Goal: Information Seeking & Learning: Get advice/opinions

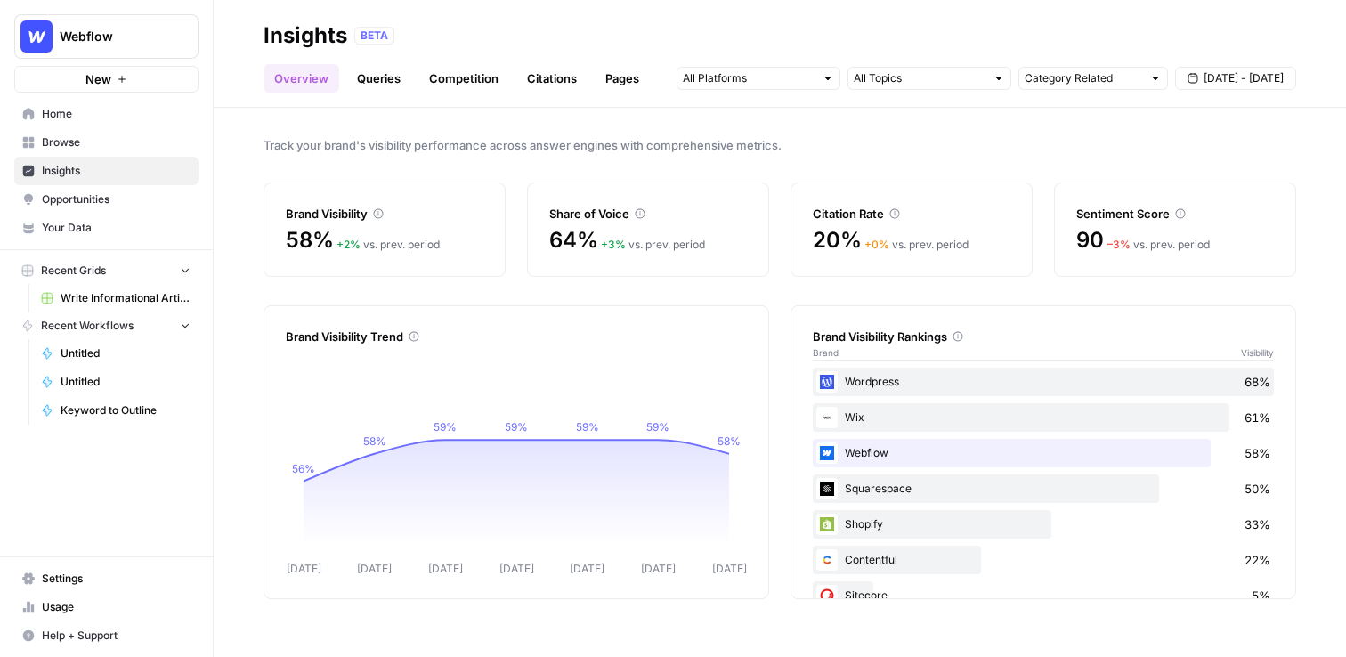
click at [800, 284] on div "Track your brand's visibility performance across answer engines with comprehens…" at bounding box center [780, 382] width 1132 height 549
click at [820, 123] on div "Track your brand's visibility performance across answer engines with comprehens…" at bounding box center [780, 382] width 1132 height 549
click at [388, 65] on link "Queries" at bounding box center [378, 78] width 65 height 28
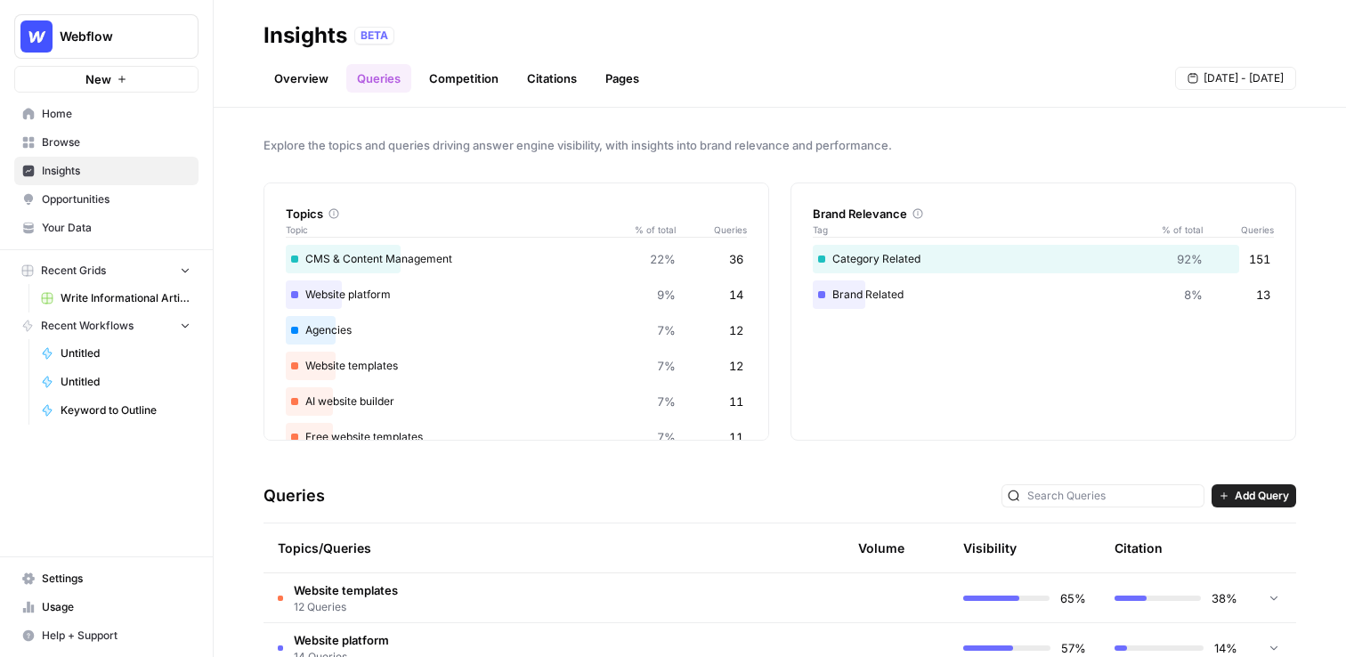
click at [464, 77] on link "Competition" at bounding box center [463, 78] width 91 height 28
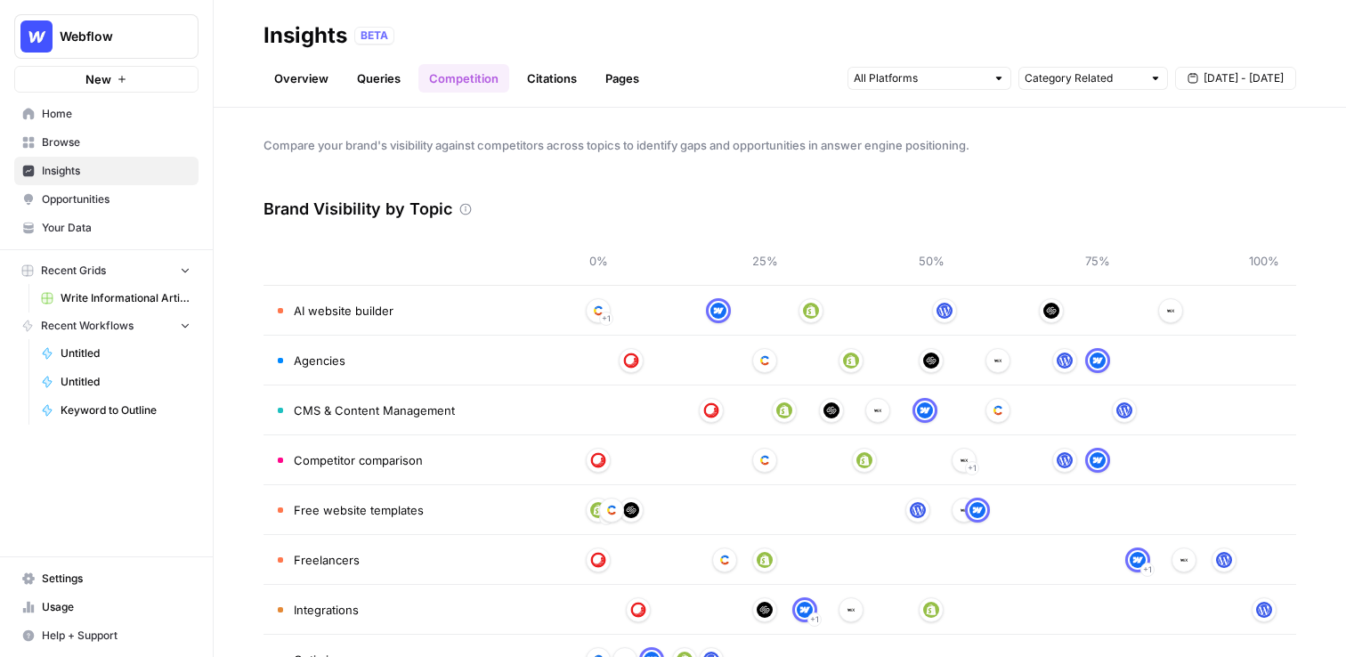
click at [546, 78] on link "Citations" at bounding box center [551, 78] width 71 height 28
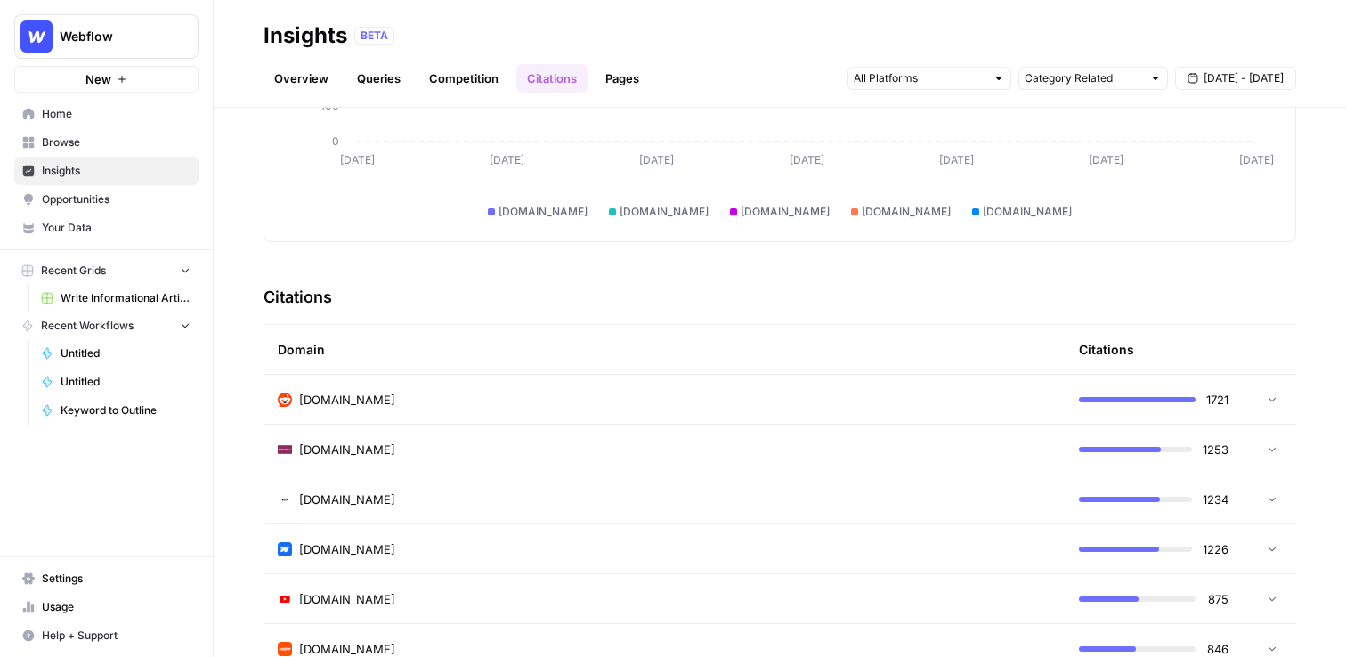
scroll to position [256, 0]
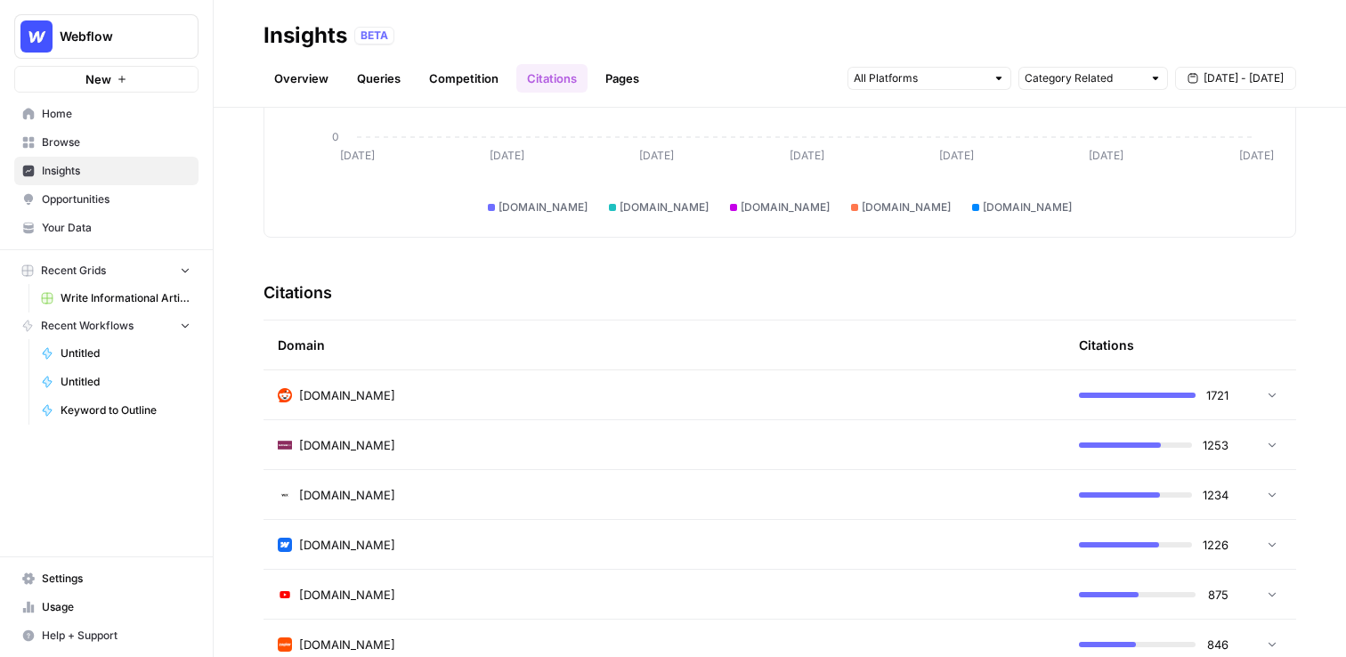
click at [328, 400] on span "[DOMAIN_NAME]" at bounding box center [347, 395] width 96 height 18
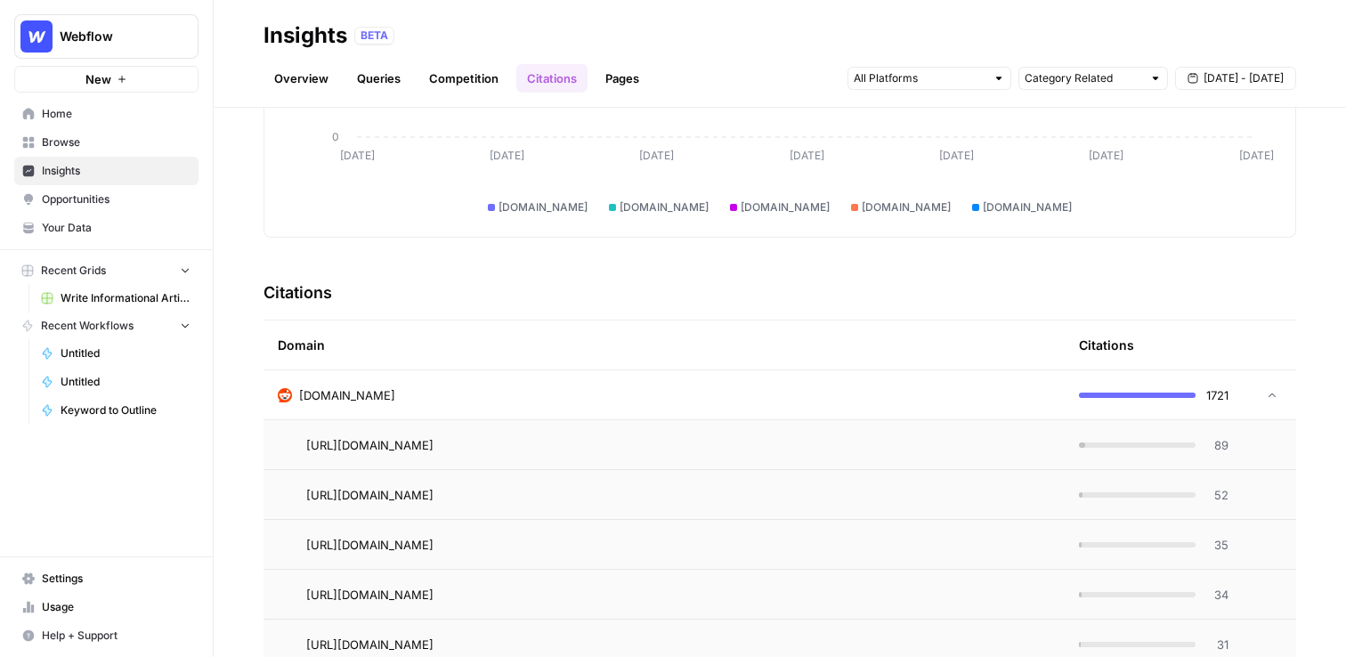
scroll to position [339, 0]
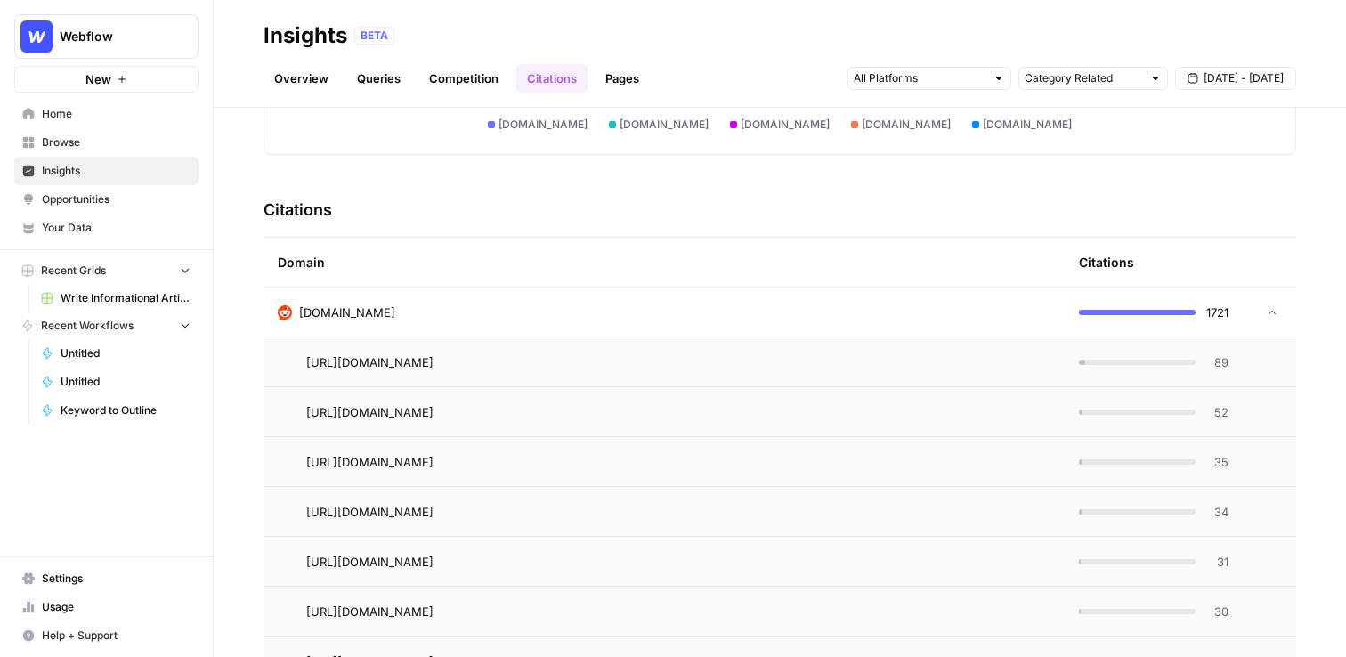
click at [386, 75] on link "Queries" at bounding box center [378, 78] width 65 height 28
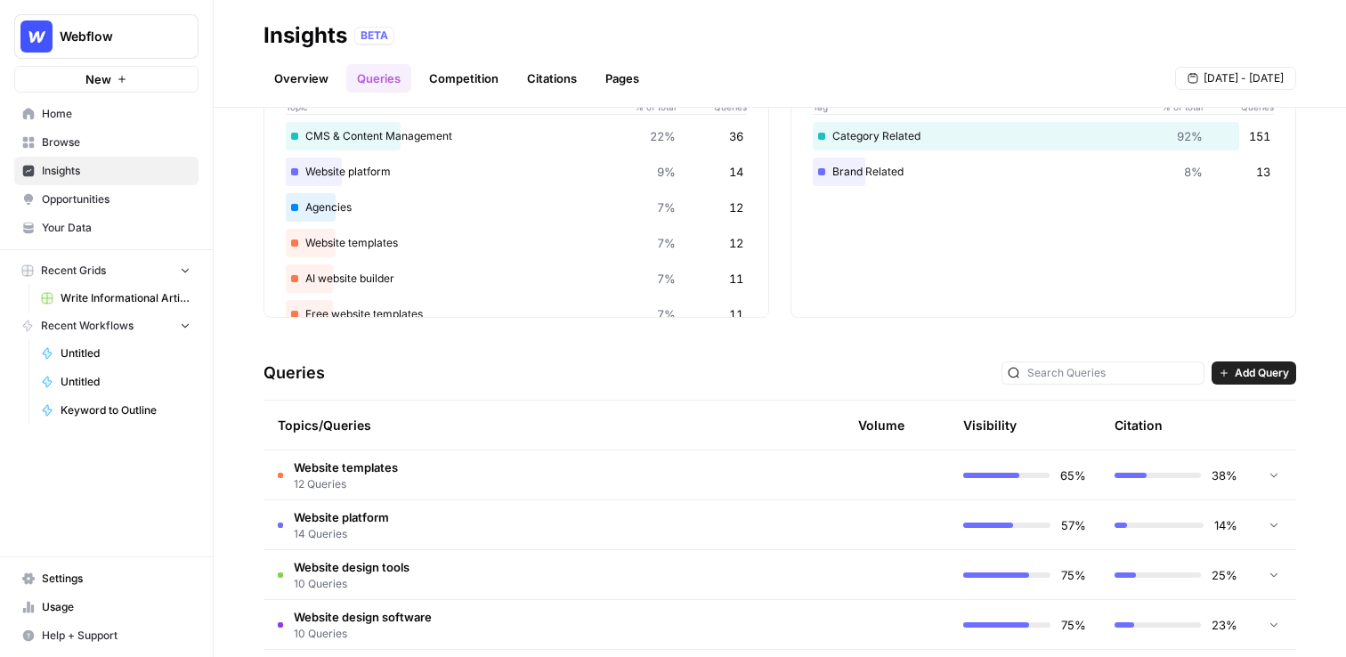
scroll to position [152, 0]
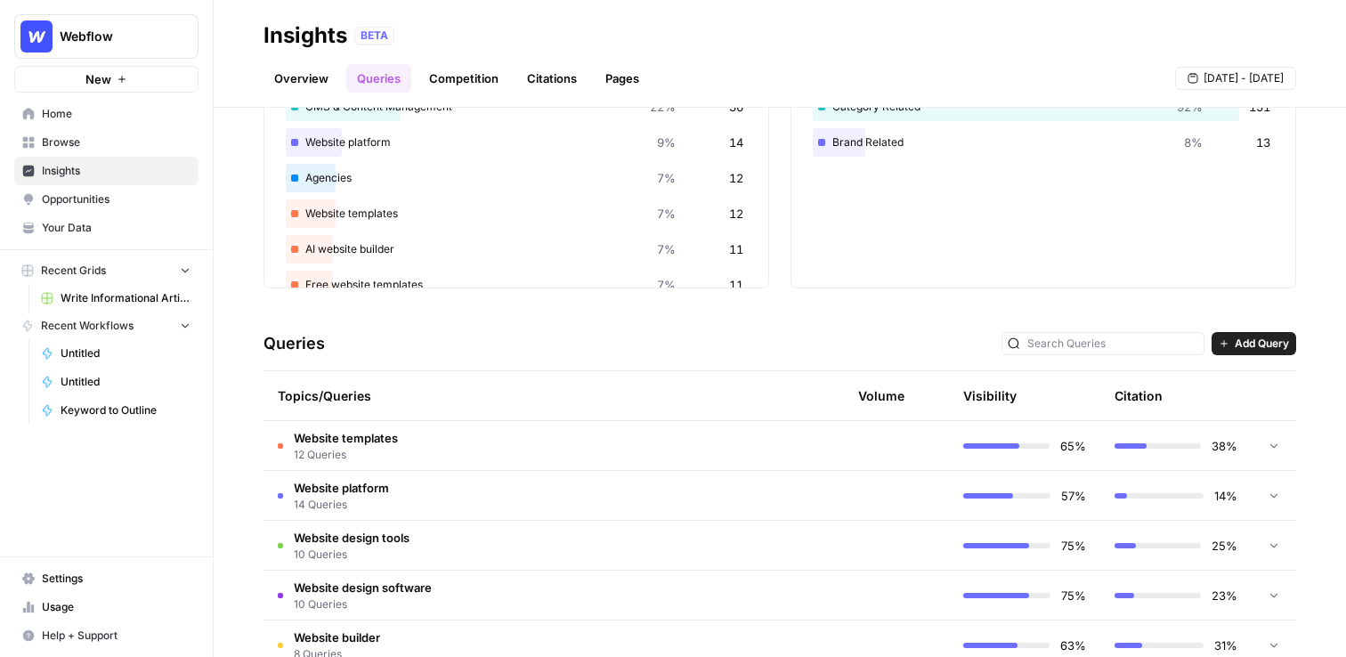
click at [382, 445] on span "Website templates" at bounding box center [346, 438] width 104 height 18
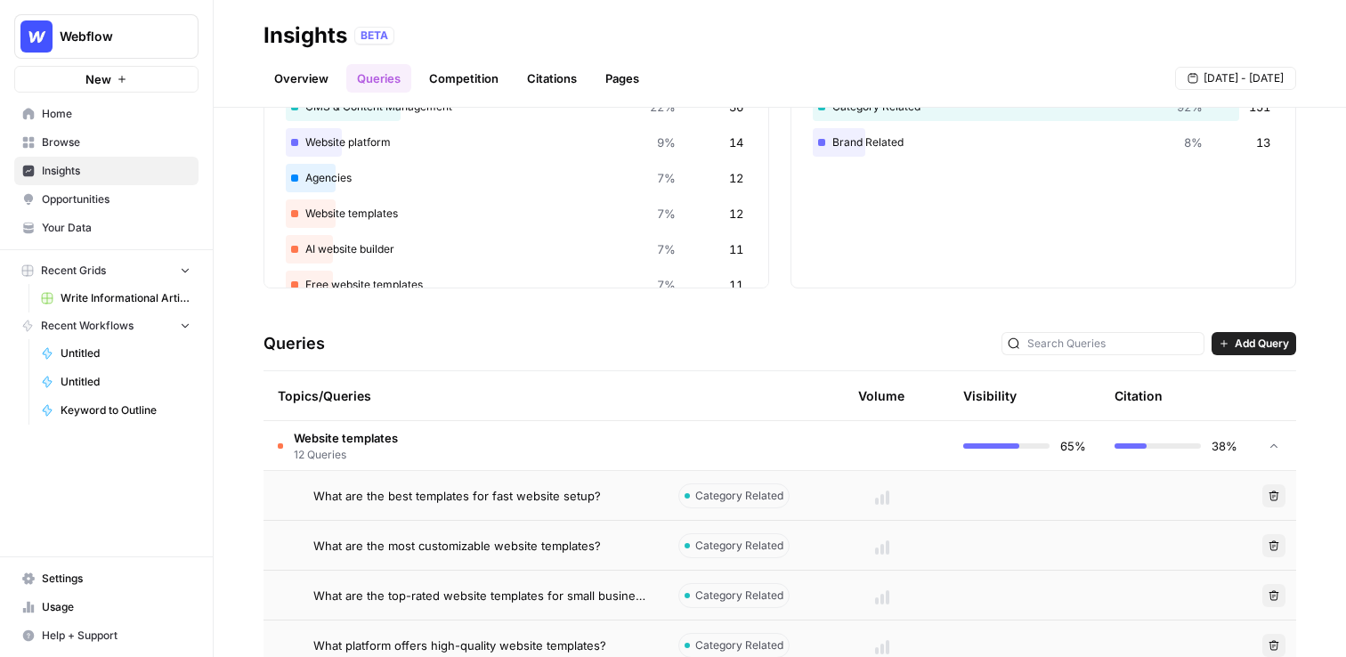
click at [403, 498] on span "What are the best templates for fast website setup?" at bounding box center [456, 496] width 287 height 18
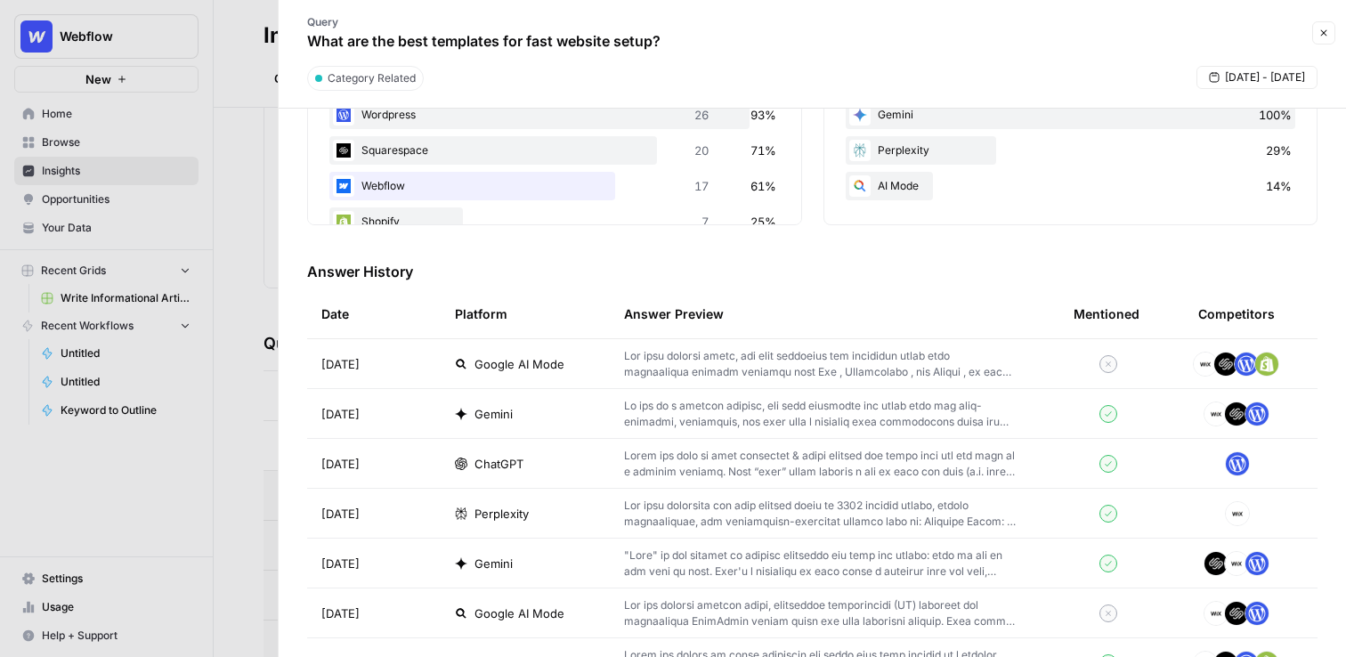
scroll to position [448, 0]
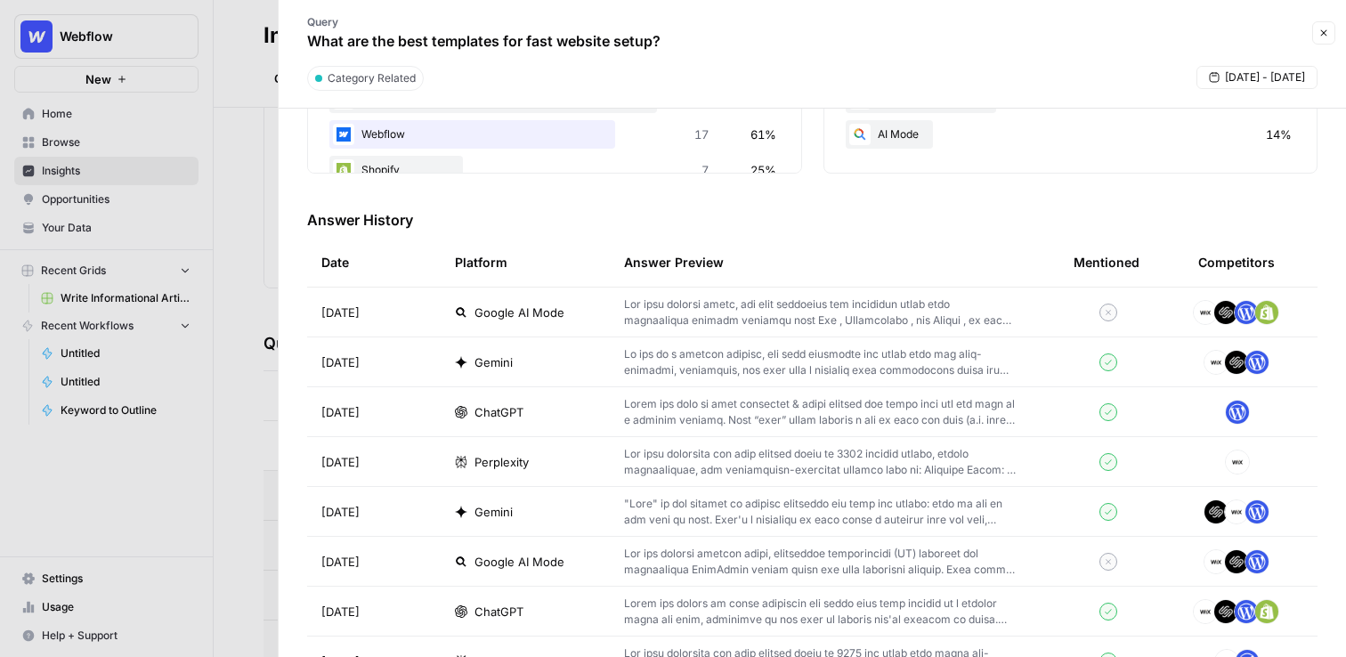
click at [500, 299] on td "Google AI Mode" at bounding box center [525, 311] width 169 height 49
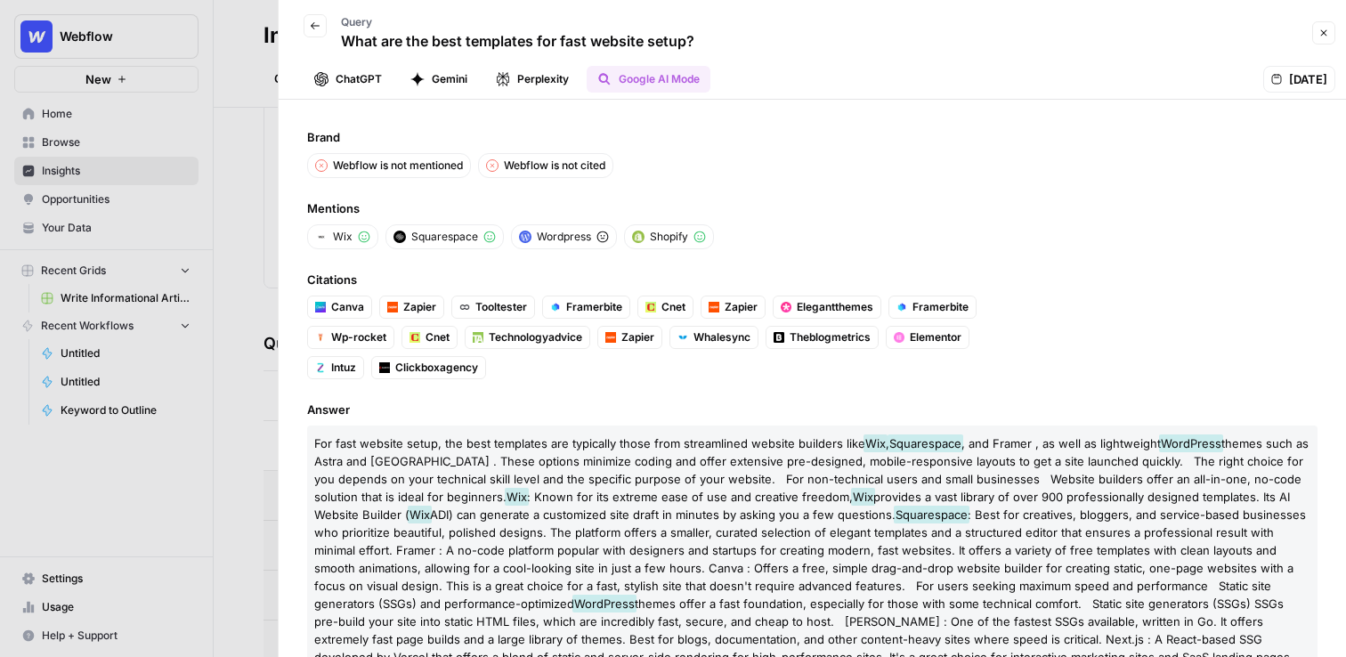
click at [314, 28] on icon "button" at bounding box center [315, 25] width 11 height 11
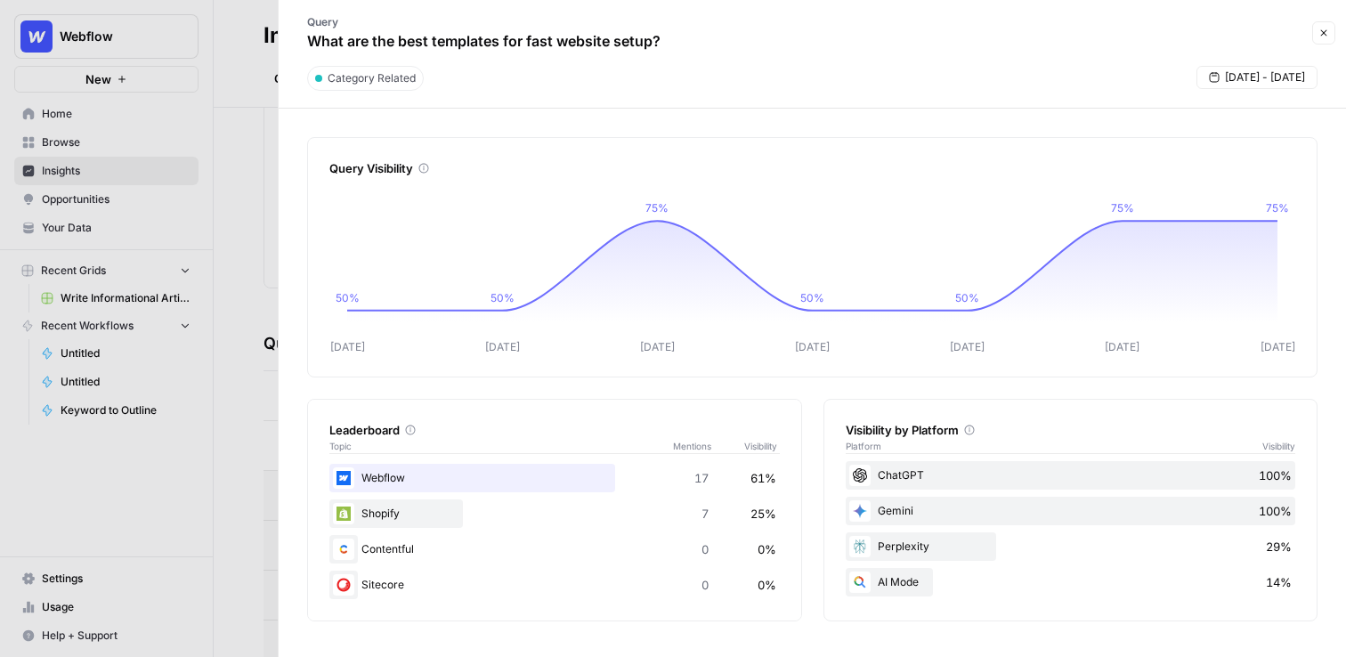
click at [1323, 35] on icon "button" at bounding box center [1323, 33] width 11 height 11
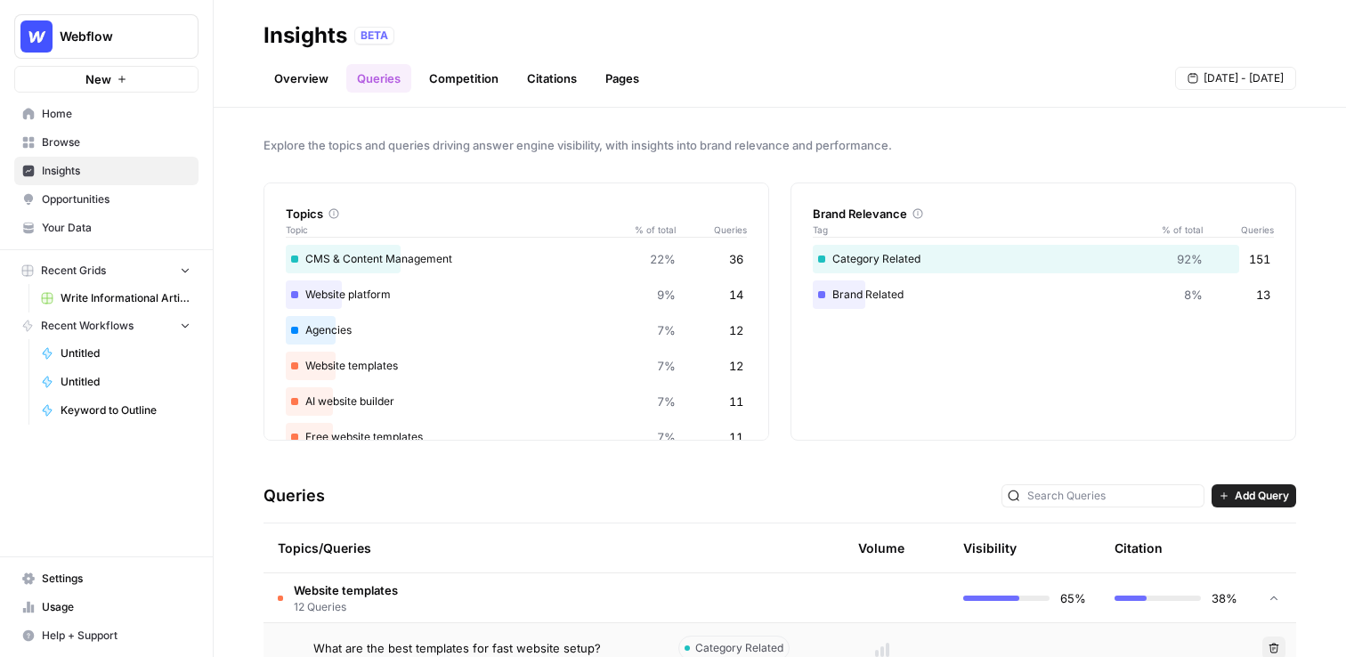
click at [819, 95] on header "Insights BETA Overview Queries Competition Citations Pages [DATE] - [DATE]" at bounding box center [780, 54] width 1132 height 108
drag, startPoint x: 679, startPoint y: 85, endPoint x: 190, endPoint y: 58, distance: 490.2
click at [190, 58] on div "Webflow New Home Browse Insights Opportunities Your Data Recent Grids Write Inf…" at bounding box center [673, 328] width 1346 height 657
click at [767, 77] on div "Overview Queries Competition Citations Pages [DATE] - [DATE]" at bounding box center [779, 71] width 1032 height 43
click at [795, 95] on header "Insights BETA Overview Queries Competition Citations Pages [DATE] - [DATE]" at bounding box center [780, 54] width 1132 height 108
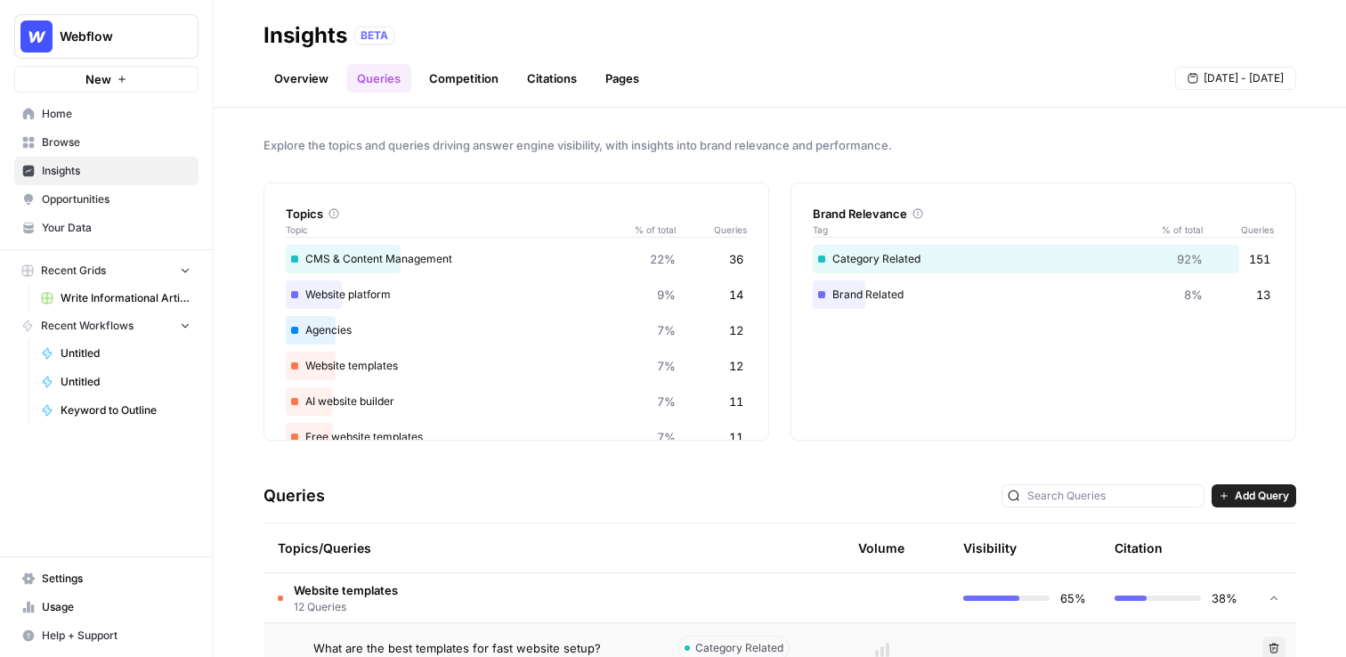
drag, startPoint x: 261, startPoint y: 22, endPoint x: 716, endPoint y: 113, distance: 464.6
click at [716, 113] on div "Insights BETA Overview Queries Competition Citations Pages [DATE] - [DATE] Expl…" at bounding box center [780, 328] width 1132 height 657
click at [750, 60] on div "Overview Queries Competition Citations Pages [DATE] - [DATE]" at bounding box center [779, 71] width 1032 height 43
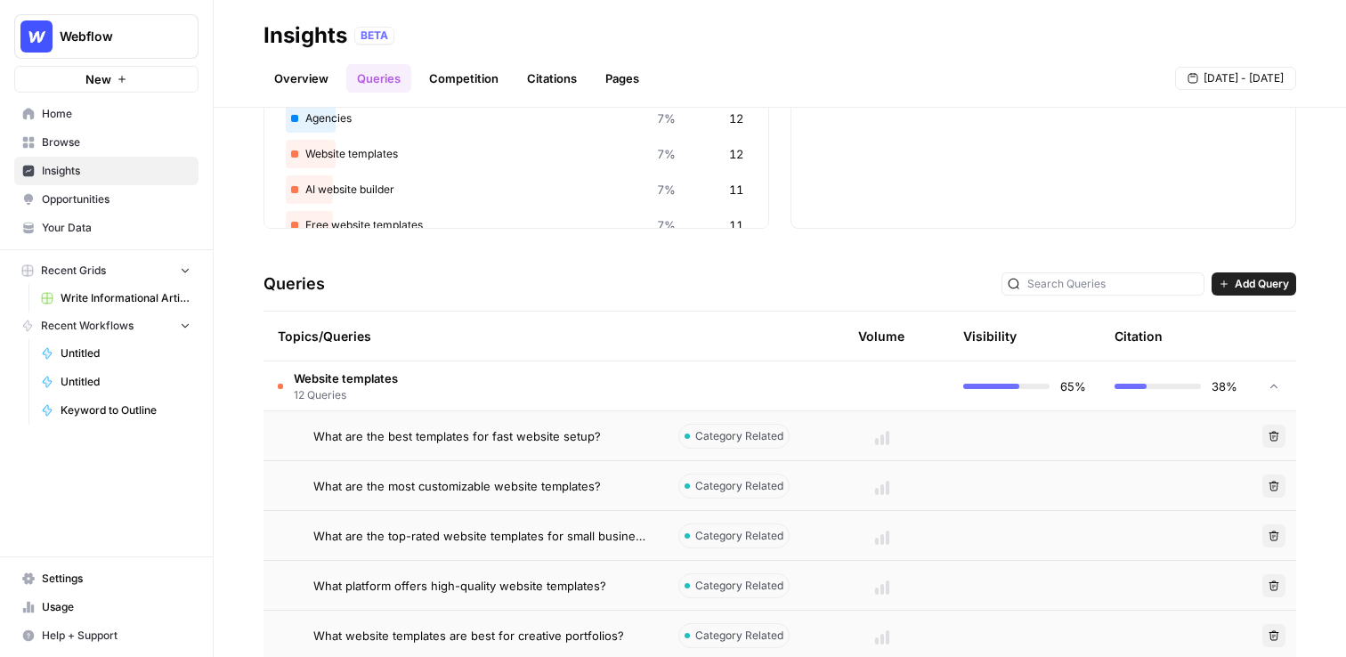
scroll to position [234, 0]
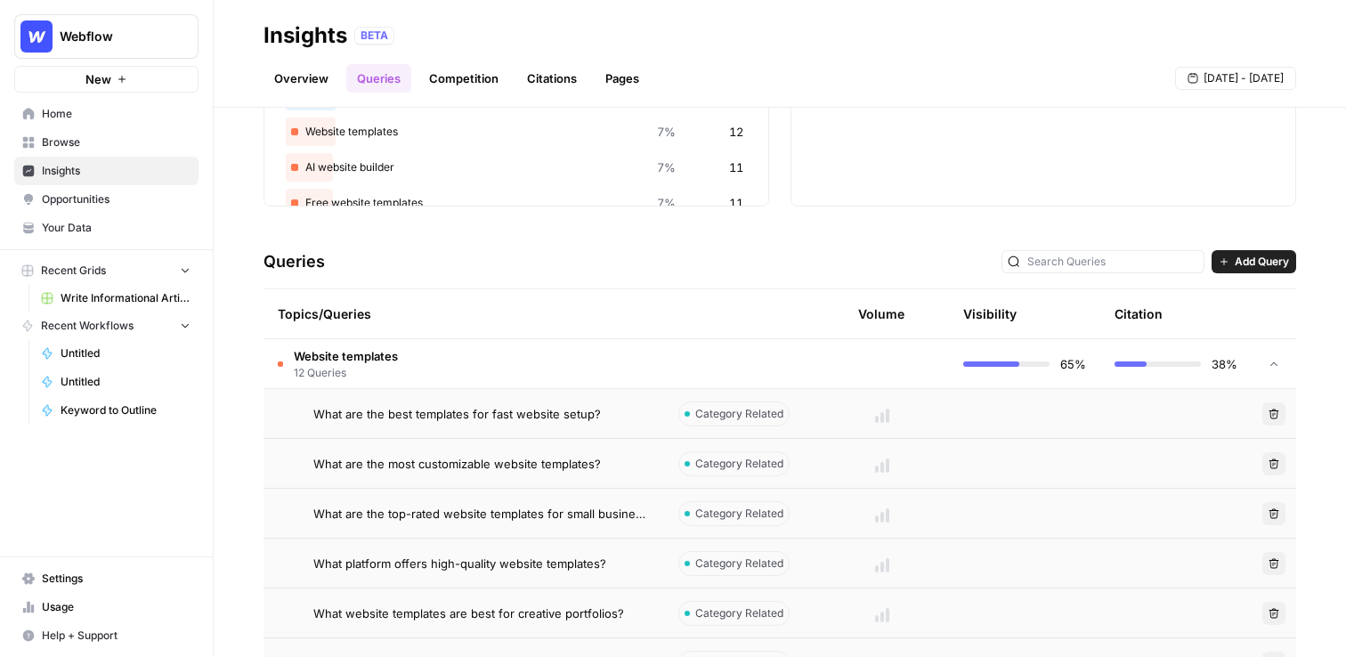
click at [881, 423] on td at bounding box center [881, 413] width 133 height 49
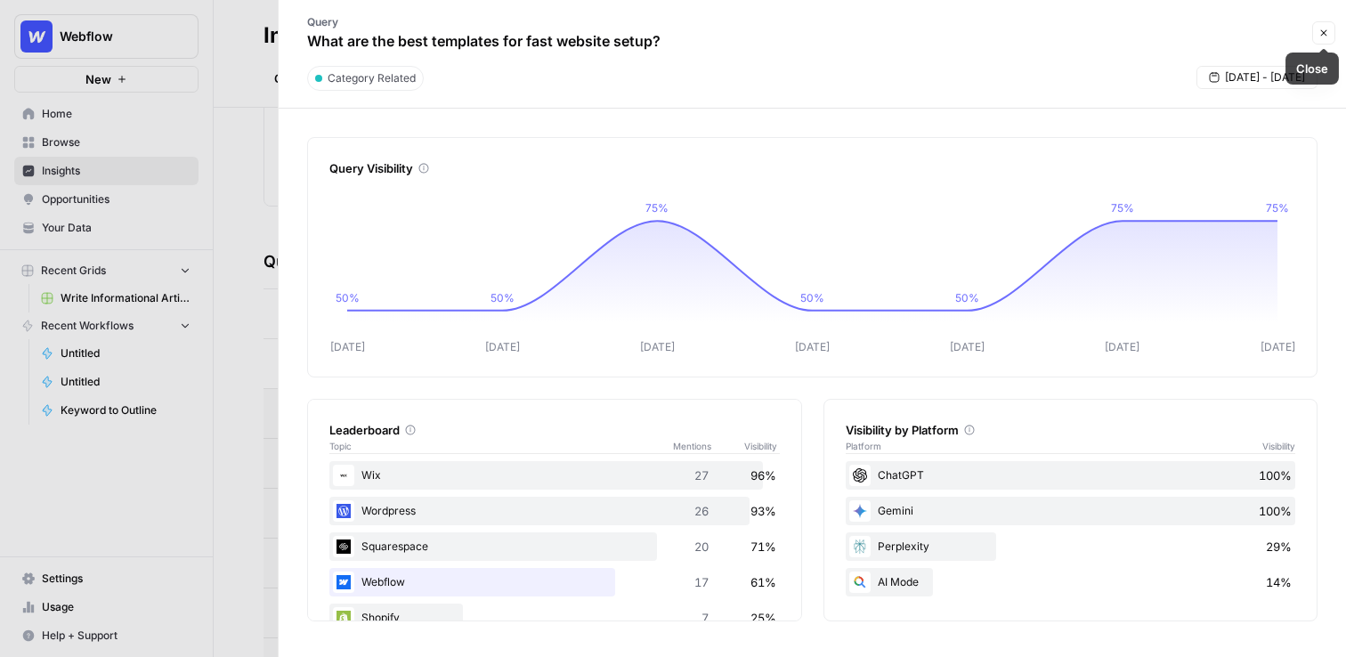
click at [1325, 26] on button "Close" at bounding box center [1323, 32] width 23 height 23
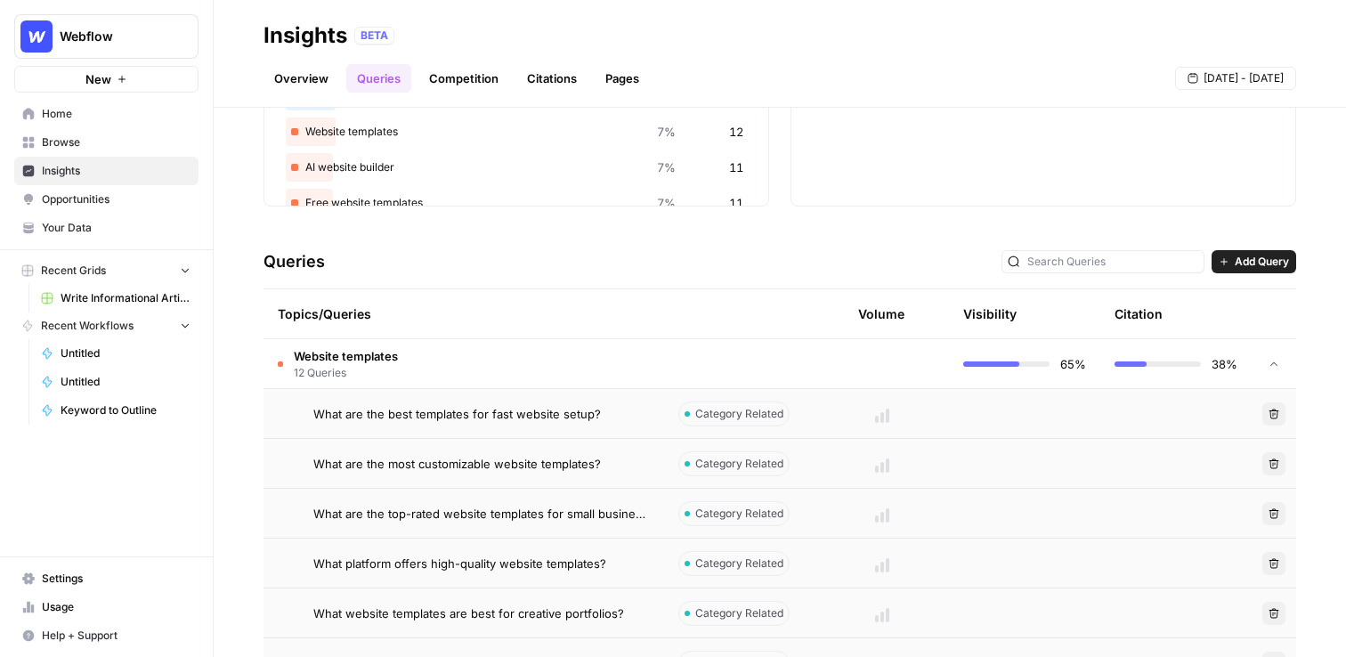
click at [1039, 361] on div at bounding box center [1006, 363] width 86 height 5
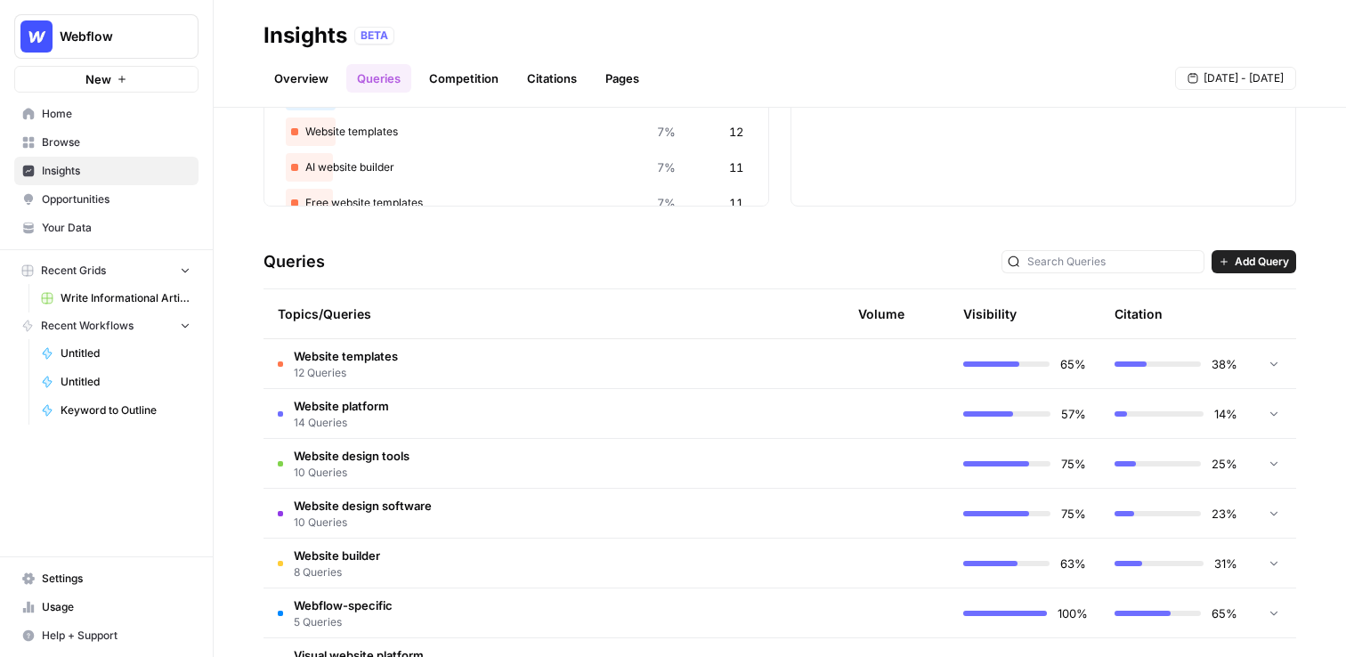
click at [1192, 363] on div at bounding box center [1157, 363] width 86 height 5
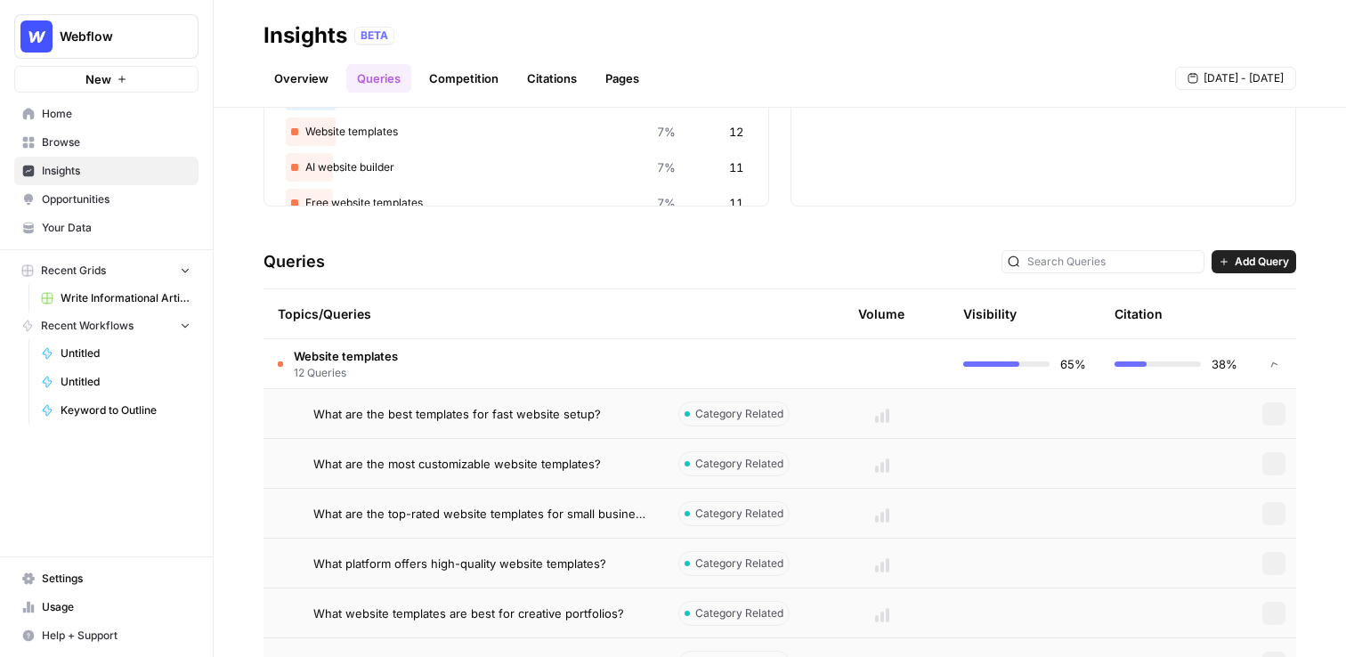
click at [1192, 363] on div at bounding box center [1157, 363] width 86 height 5
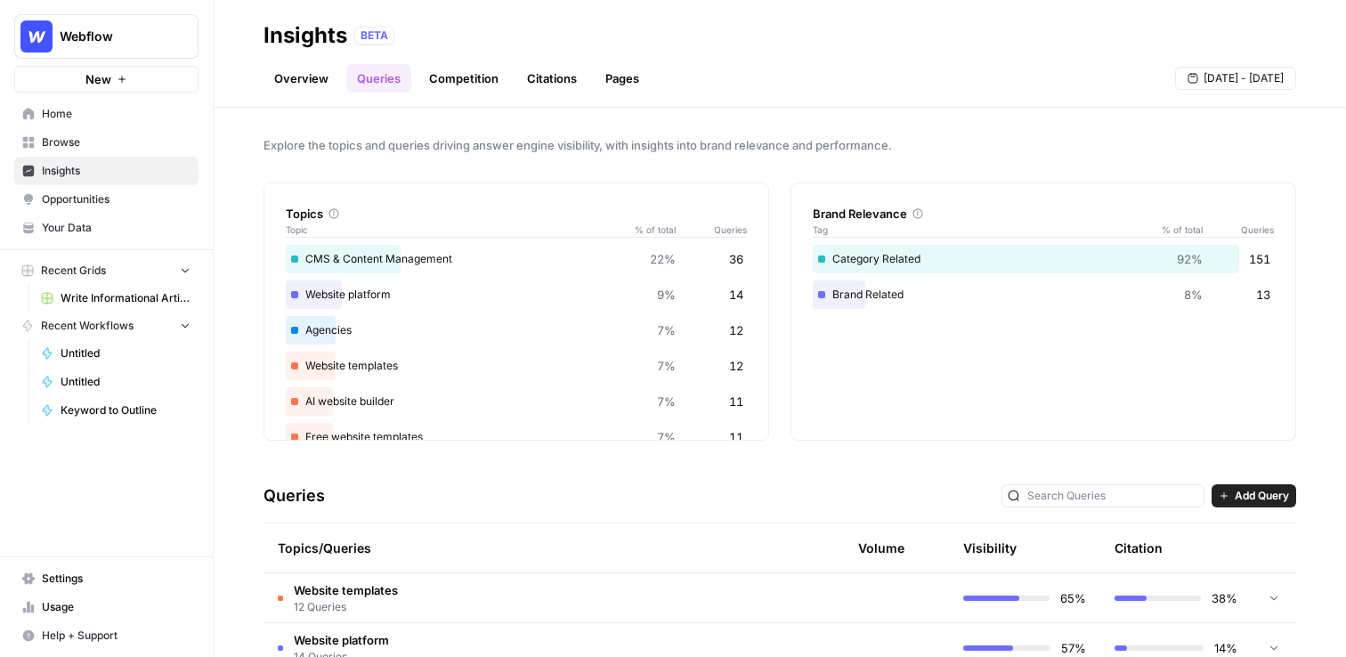
click at [485, 83] on link "Competition" at bounding box center [463, 78] width 91 height 28
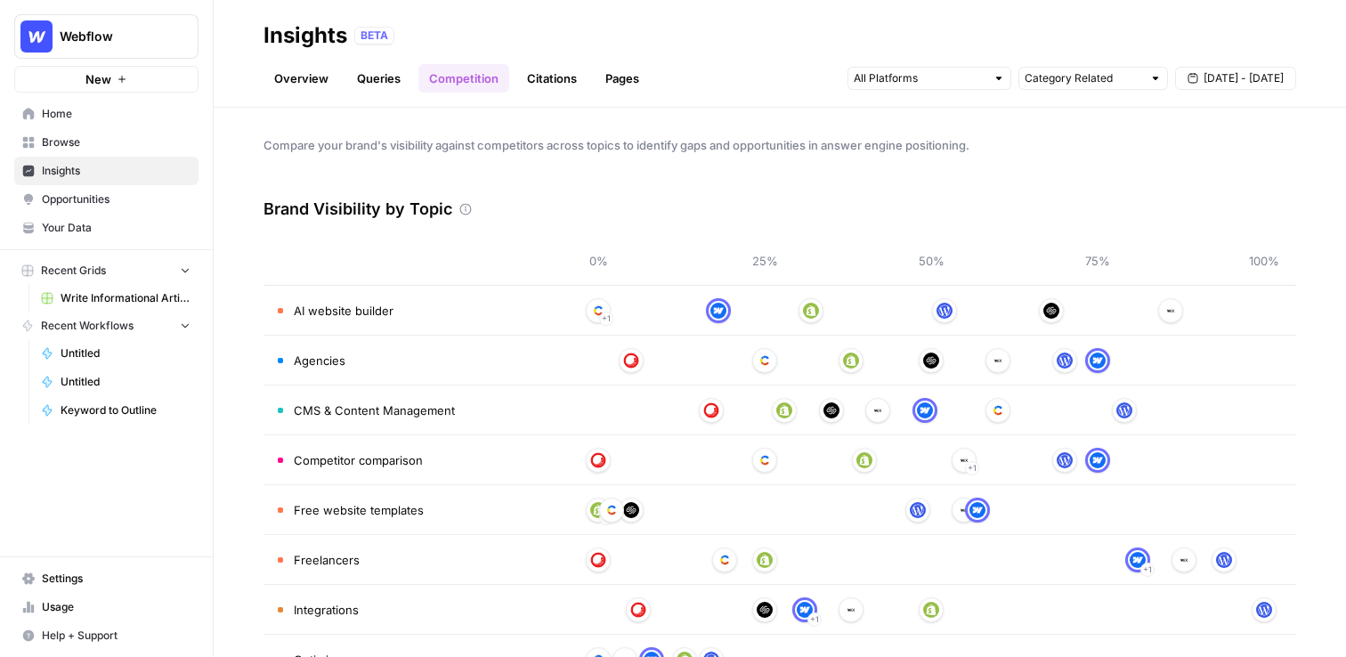
scroll to position [34, 0]
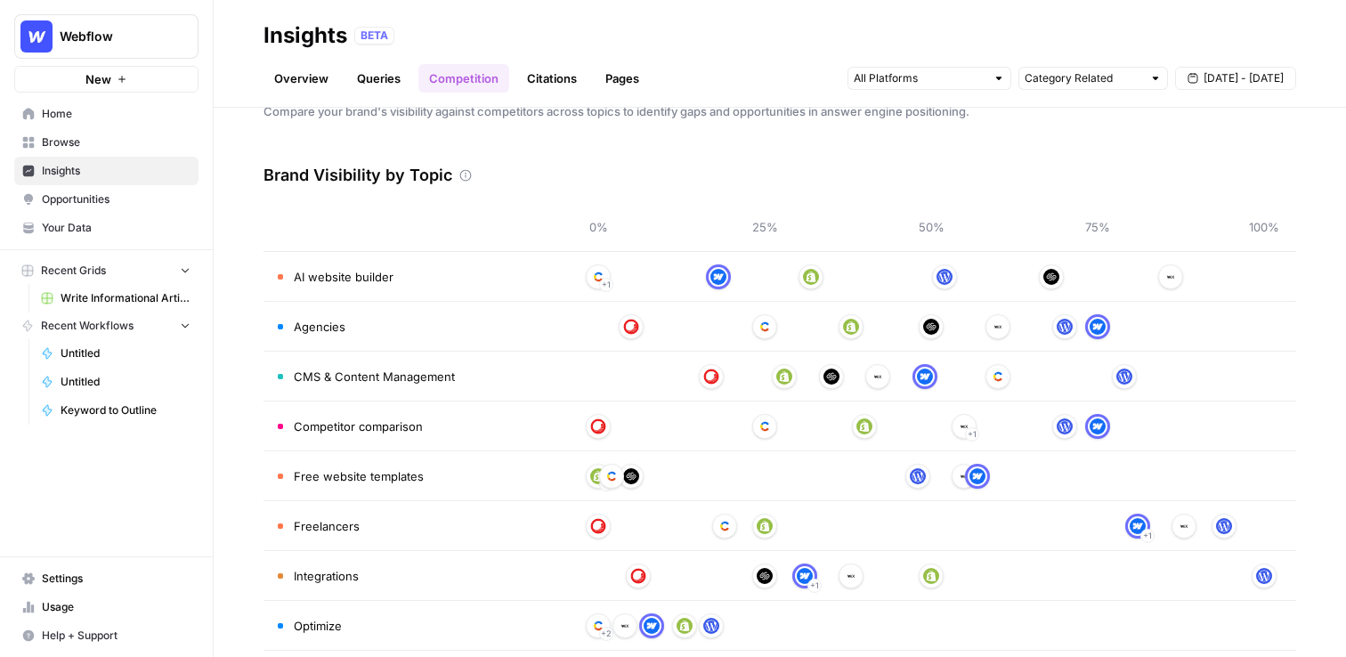
click at [556, 77] on link "Citations" at bounding box center [551, 78] width 71 height 28
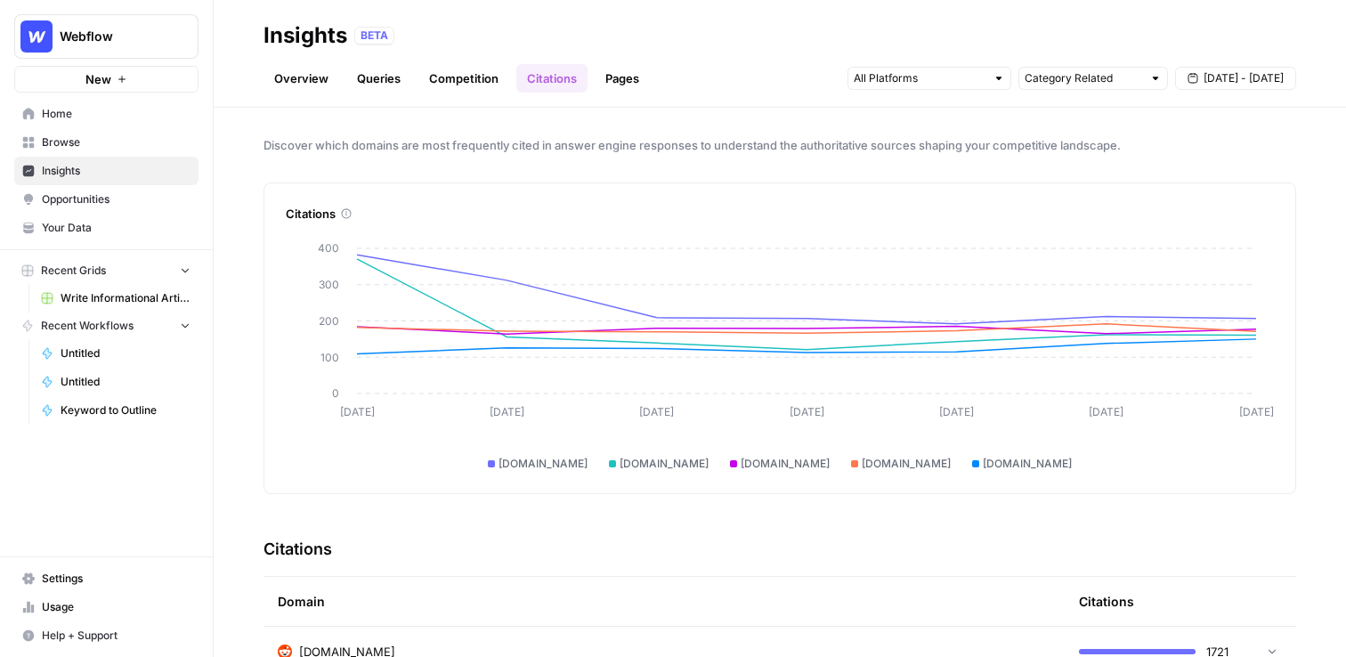
click at [611, 72] on link "Pages" at bounding box center [622, 78] width 55 height 28
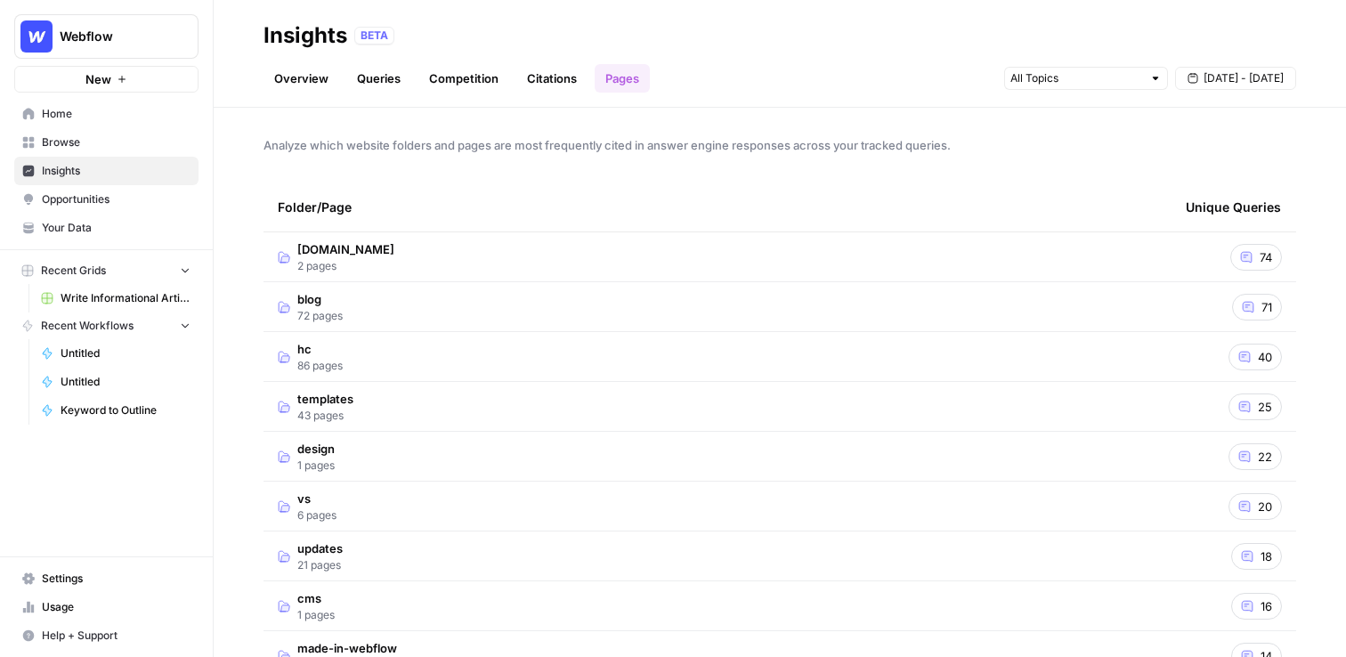
click at [648, 170] on div "Analyze which website folders and pages are most frequently cited in answer eng…" at bounding box center [780, 382] width 1132 height 549
drag, startPoint x: 638, startPoint y: 200, endPoint x: 265, endPoint y: 77, distance: 392.9
click at [265, 77] on div "Insights BETA Overview Queries Competition Citations Pages [DATE] - [DATE] Anal…" at bounding box center [780, 328] width 1132 height 657
click at [553, 179] on div "Analyze which website folders and pages are most frequently cited in answer eng…" at bounding box center [780, 382] width 1132 height 549
drag, startPoint x: 1316, startPoint y: 213, endPoint x: 469, endPoint y: 30, distance: 866.7
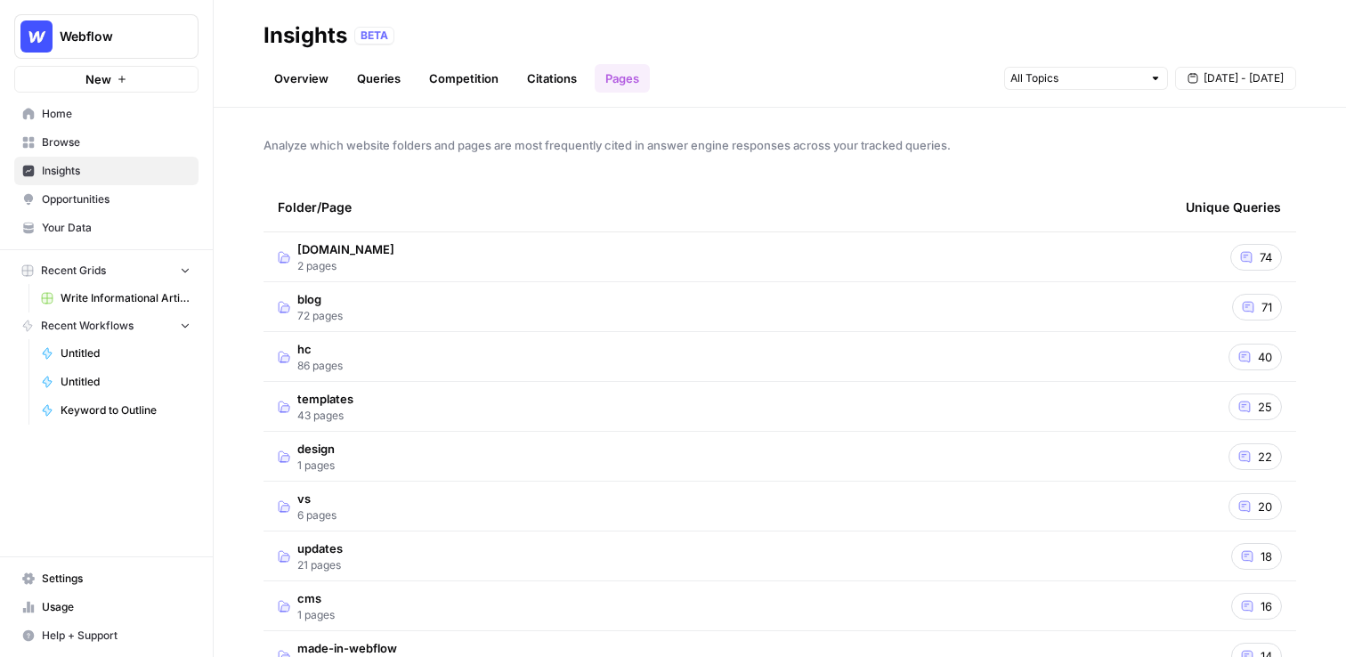
click at [469, 30] on div "Insights BETA Overview Queries Competition Citations Pages [DATE] - [DATE] Anal…" at bounding box center [780, 328] width 1132 height 657
click at [543, 198] on div "Folder/Page" at bounding box center [717, 206] width 879 height 49
drag, startPoint x: 1300, startPoint y: 206, endPoint x: 330, endPoint y: 13, distance: 989.1
click at [330, 13] on div "Insights BETA Overview Queries Competition Citations Pages [DATE] - [DATE] Anal…" at bounding box center [780, 328] width 1132 height 657
click at [604, 169] on div "Analyze which website folders and pages are most frequently cited in answer eng…" at bounding box center [780, 382] width 1132 height 549
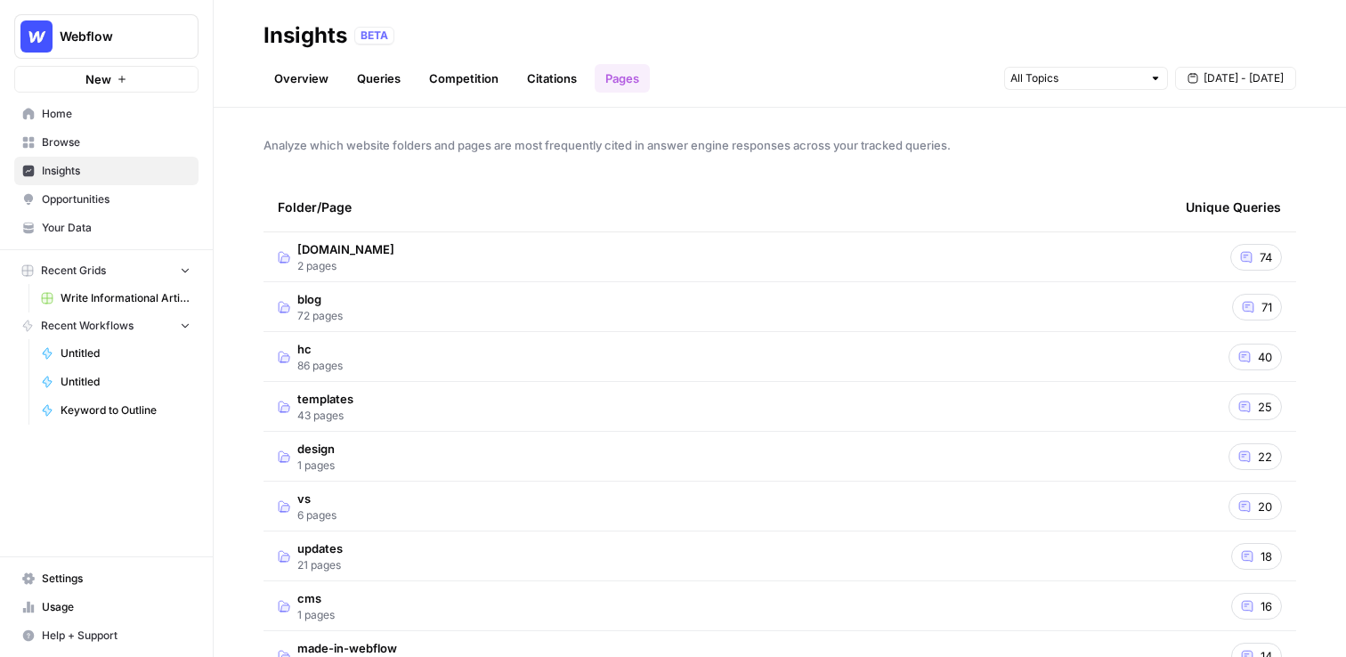
drag, startPoint x: 1298, startPoint y: 206, endPoint x: 475, endPoint y: 12, distance: 845.8
click at [475, 12] on div "Insights BETA Overview Queries Competition Citations Pages [DATE] - [DATE] Anal…" at bounding box center [780, 328] width 1132 height 657
click at [309, 70] on link "Overview" at bounding box center [301, 78] width 76 height 28
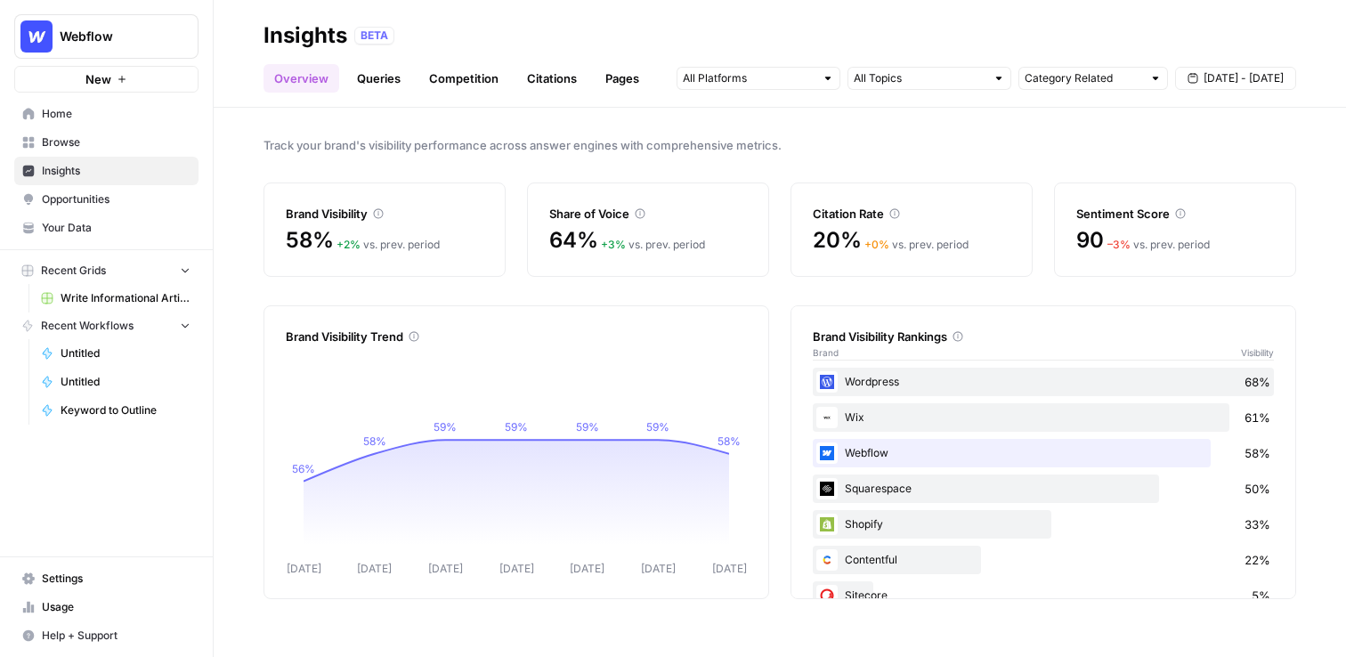
drag, startPoint x: 451, startPoint y: 248, endPoint x: 295, endPoint y: 193, distance: 166.1
click at [295, 193] on div "Brand Visibility 58% + 2 % vs. prev. period" at bounding box center [384, 229] width 242 height 94
drag, startPoint x: 729, startPoint y: 251, endPoint x: 542, endPoint y: 206, distance: 192.1
click at [541, 206] on div "Share of Voice 64% + 3 % vs. prev. period" at bounding box center [648, 229] width 242 height 94
drag, startPoint x: 1015, startPoint y: 247, endPoint x: 817, endPoint y: 157, distance: 217.9
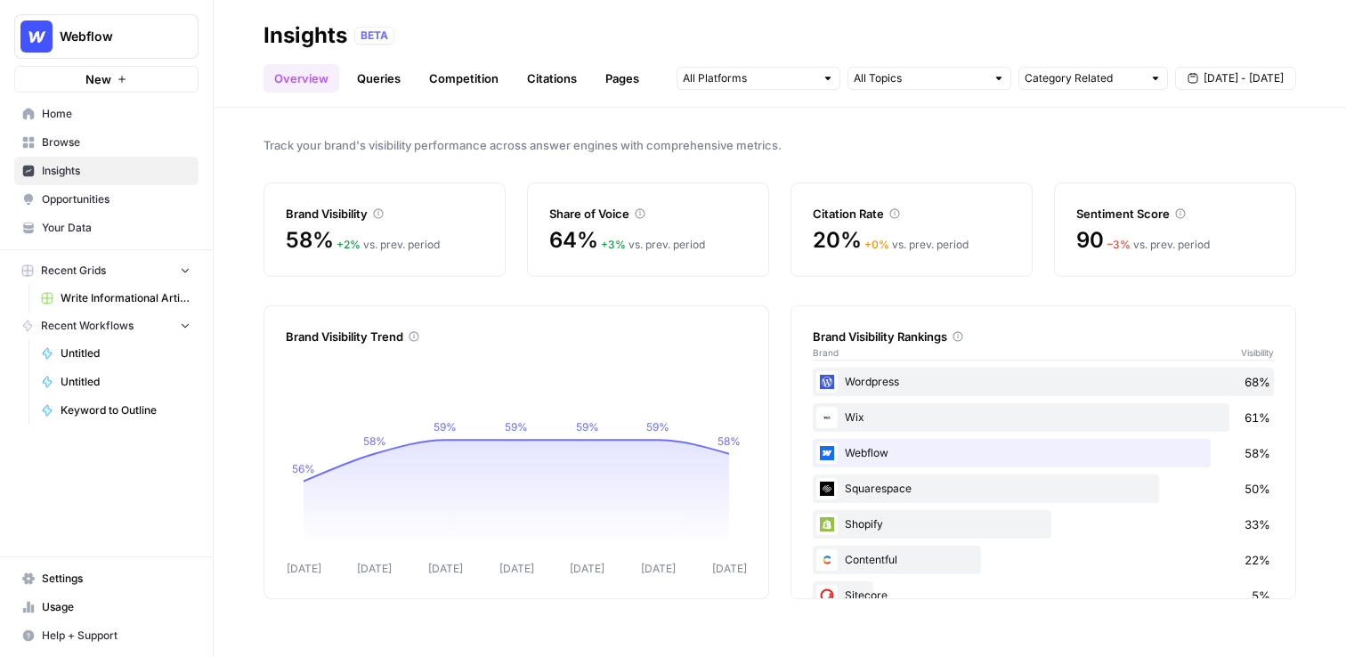
click at [817, 157] on div "Track your brand's visibility performance across answer engines with comprehens…" at bounding box center [780, 382] width 1132 height 549
click at [951, 247] on div "+ 0 % vs. prev. period" at bounding box center [916, 245] width 104 height 16
drag, startPoint x: 1240, startPoint y: 254, endPoint x: 1072, endPoint y: 187, distance: 181.0
click at [1072, 187] on div "Sentiment Score 90 – 3 % vs. prev. period" at bounding box center [1175, 229] width 242 height 94
click at [377, 77] on link "Queries" at bounding box center [378, 78] width 65 height 28
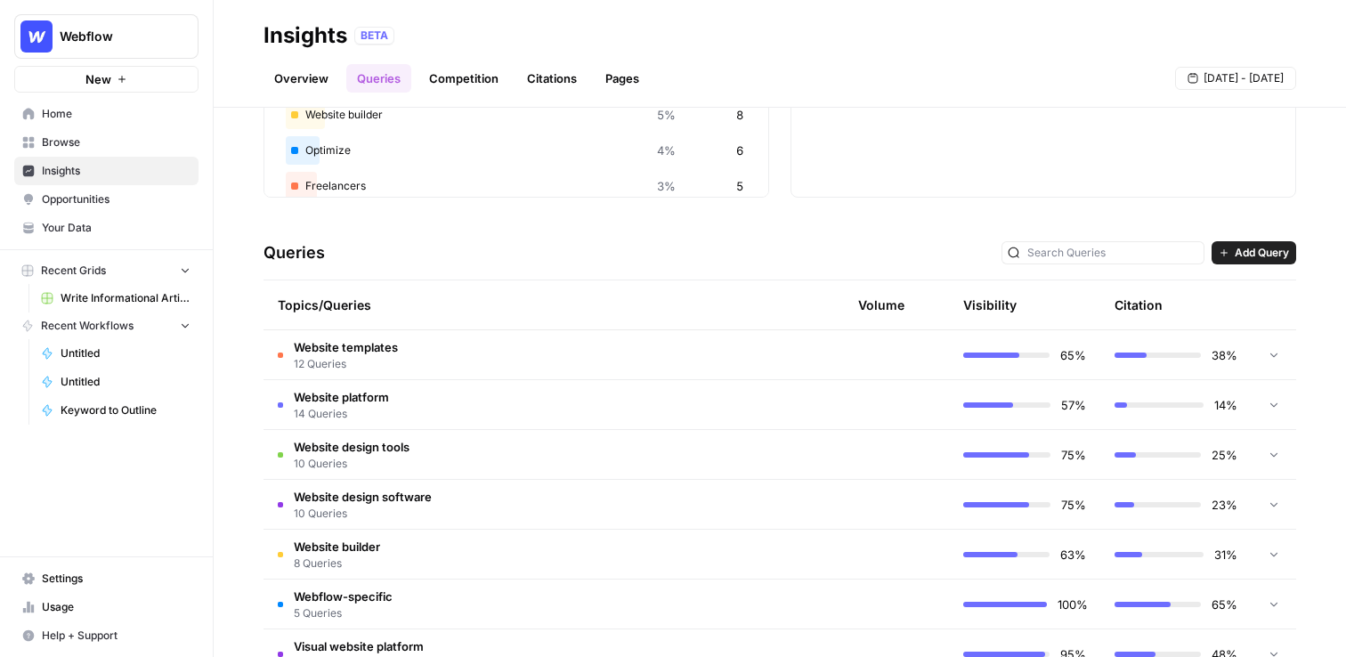
scroll to position [349, 0]
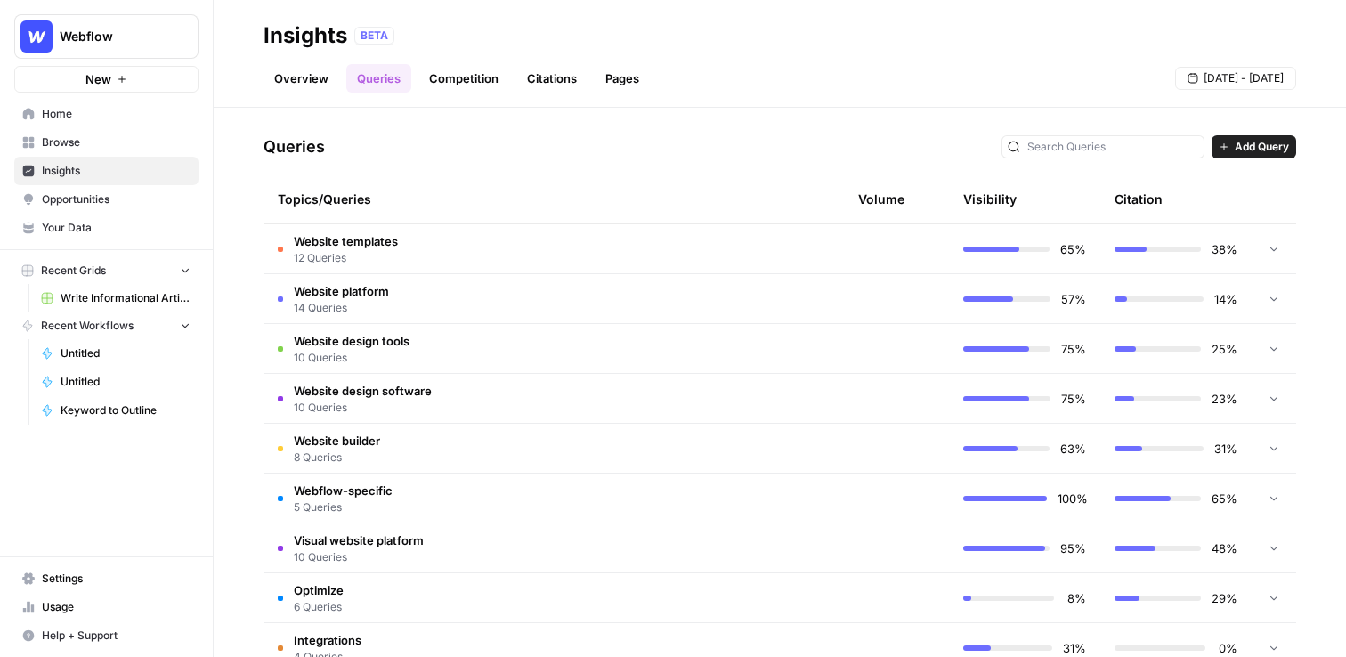
click at [492, 233] on td "Website templates 12 Queries" at bounding box center [463, 248] width 400 height 49
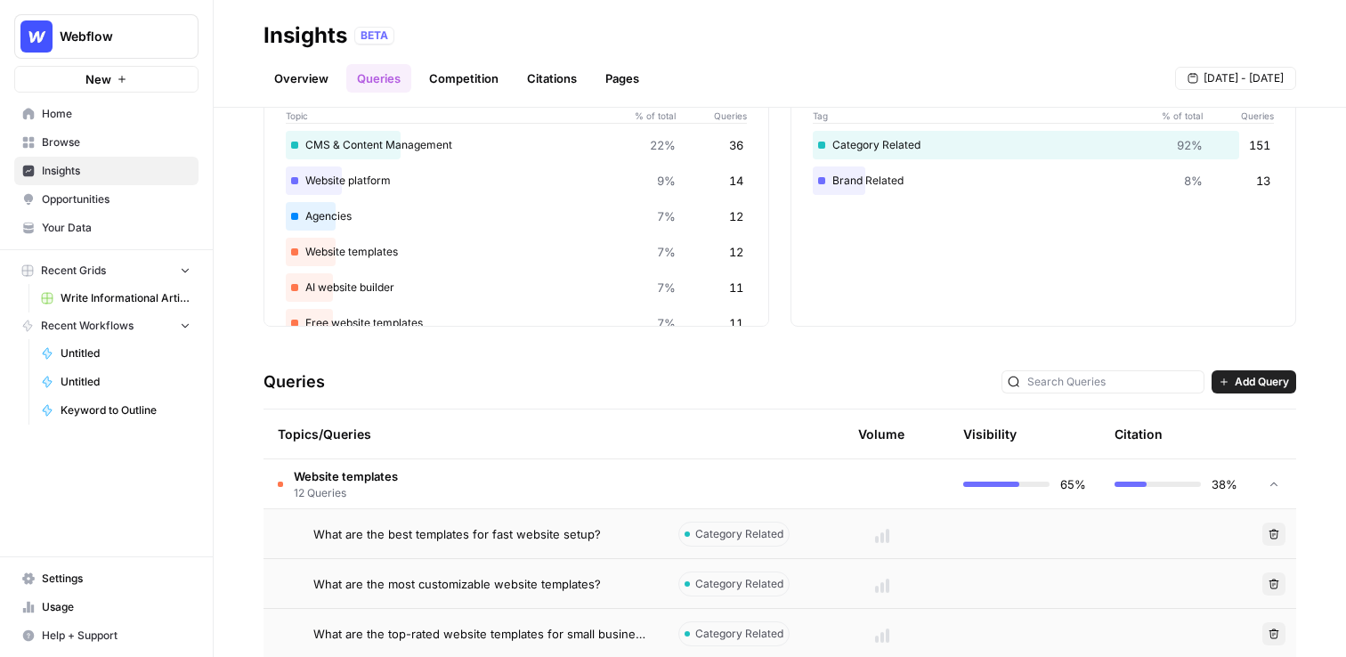
scroll to position [0, 0]
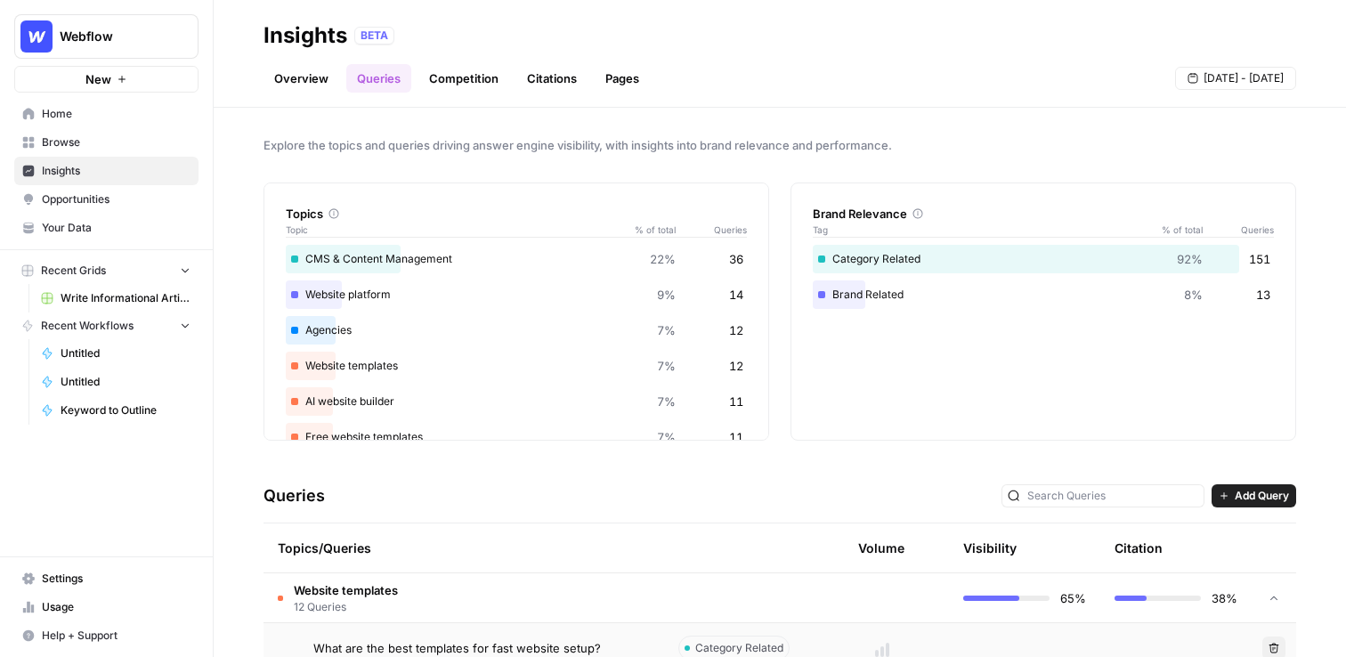
click at [470, 84] on link "Competition" at bounding box center [463, 78] width 91 height 28
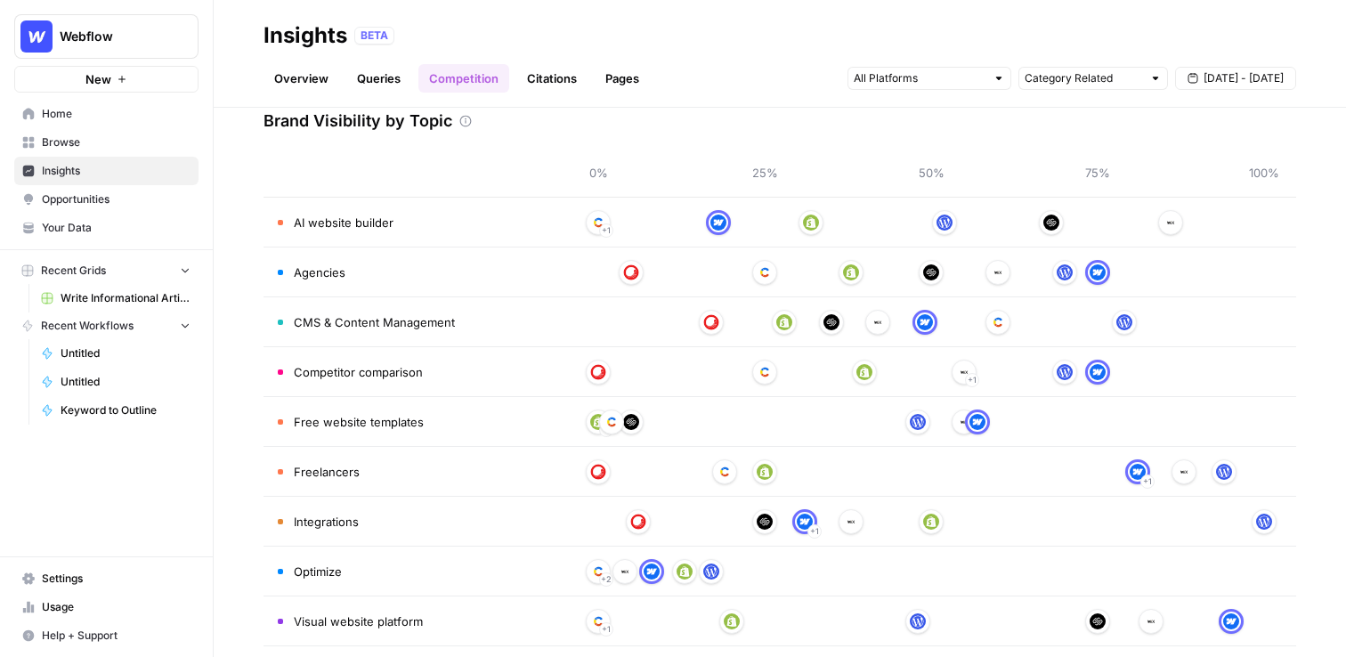
scroll to position [112, 0]
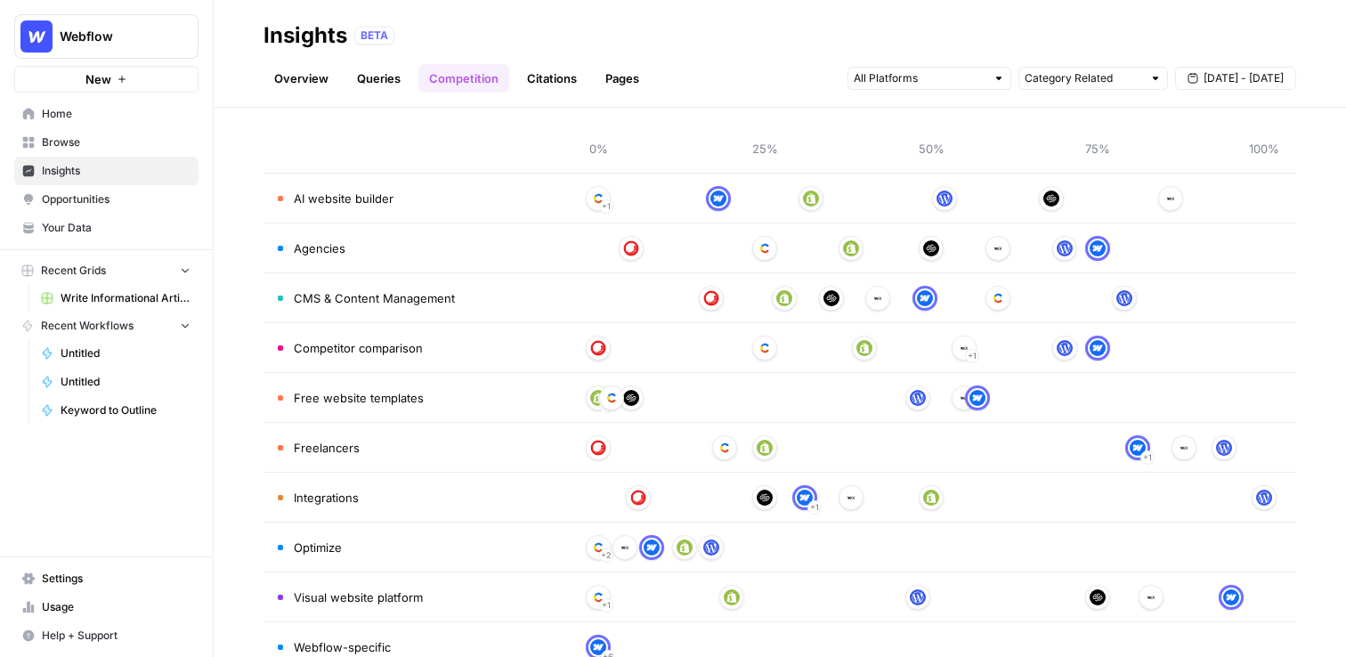
click at [557, 88] on link "Citations" at bounding box center [551, 78] width 71 height 28
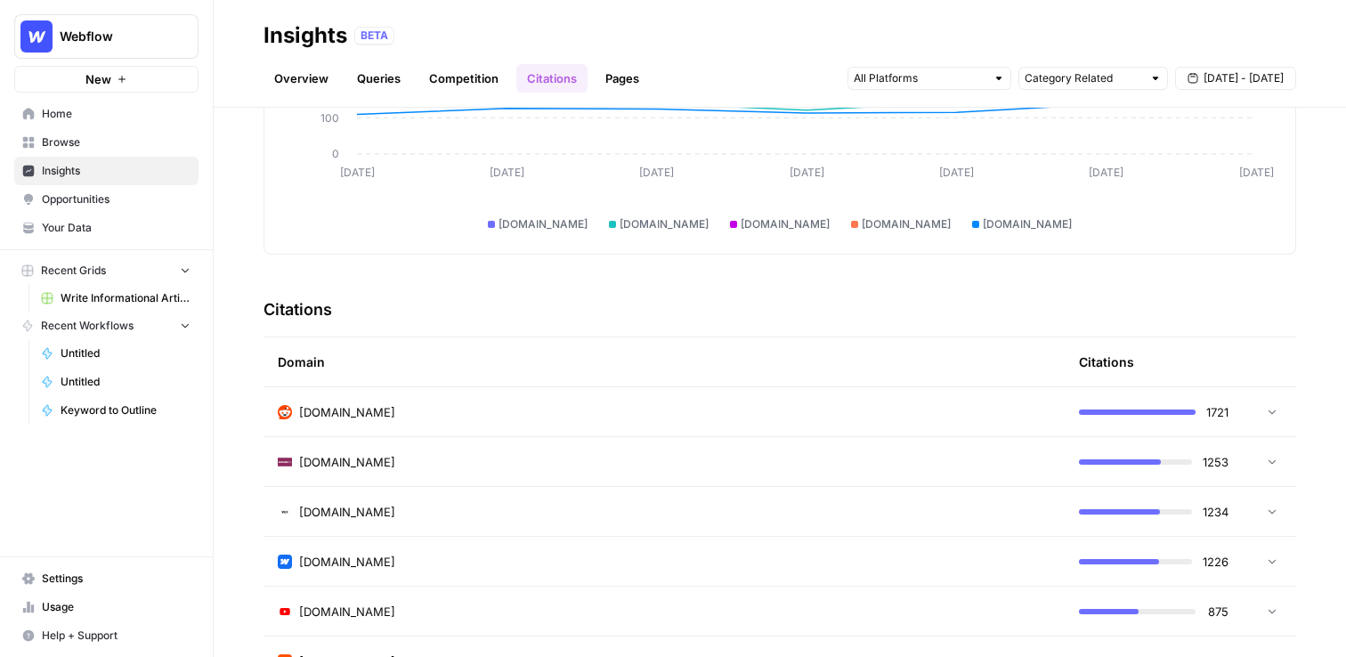
scroll to position [394, 0]
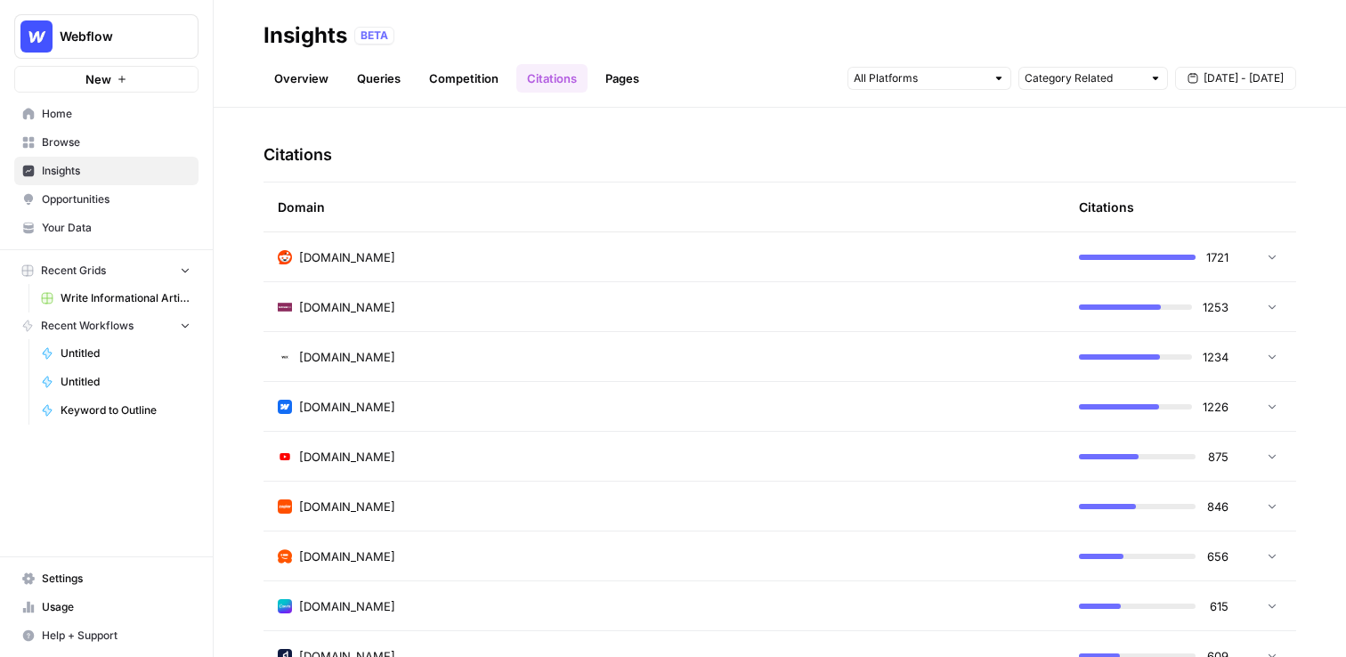
click at [628, 75] on link "Pages" at bounding box center [622, 78] width 55 height 28
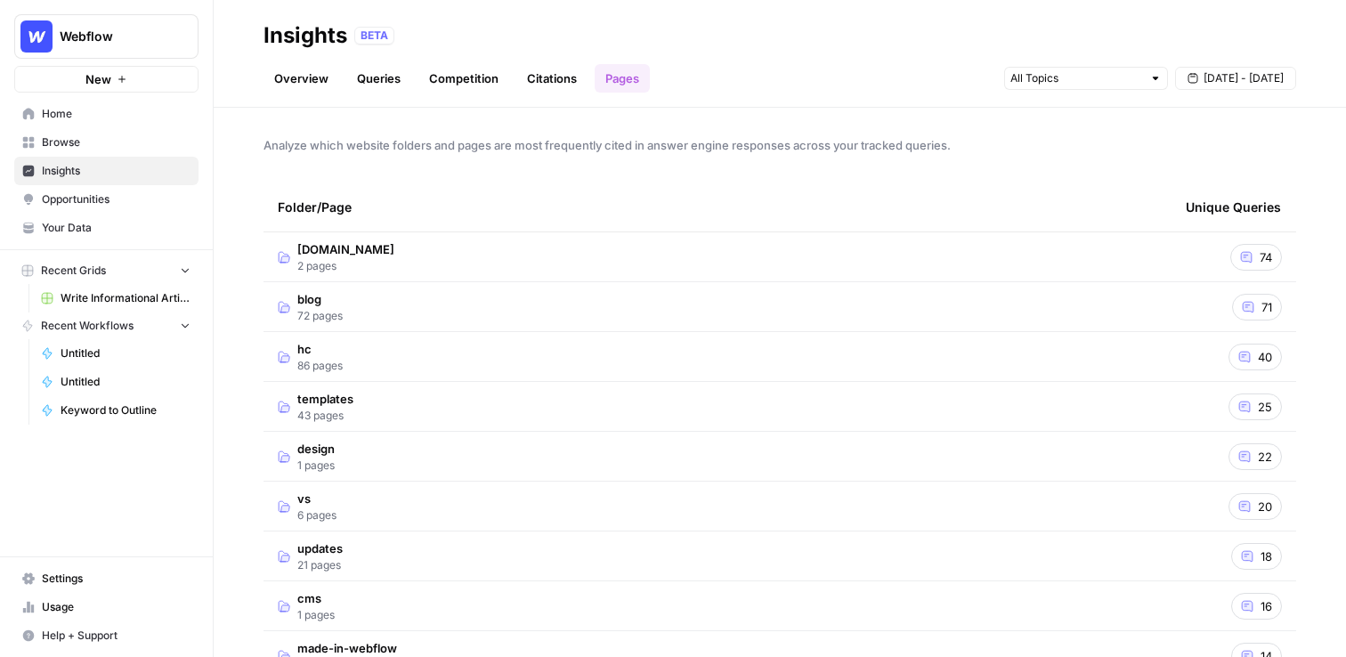
click at [567, 91] on link "Citations" at bounding box center [551, 78] width 71 height 28
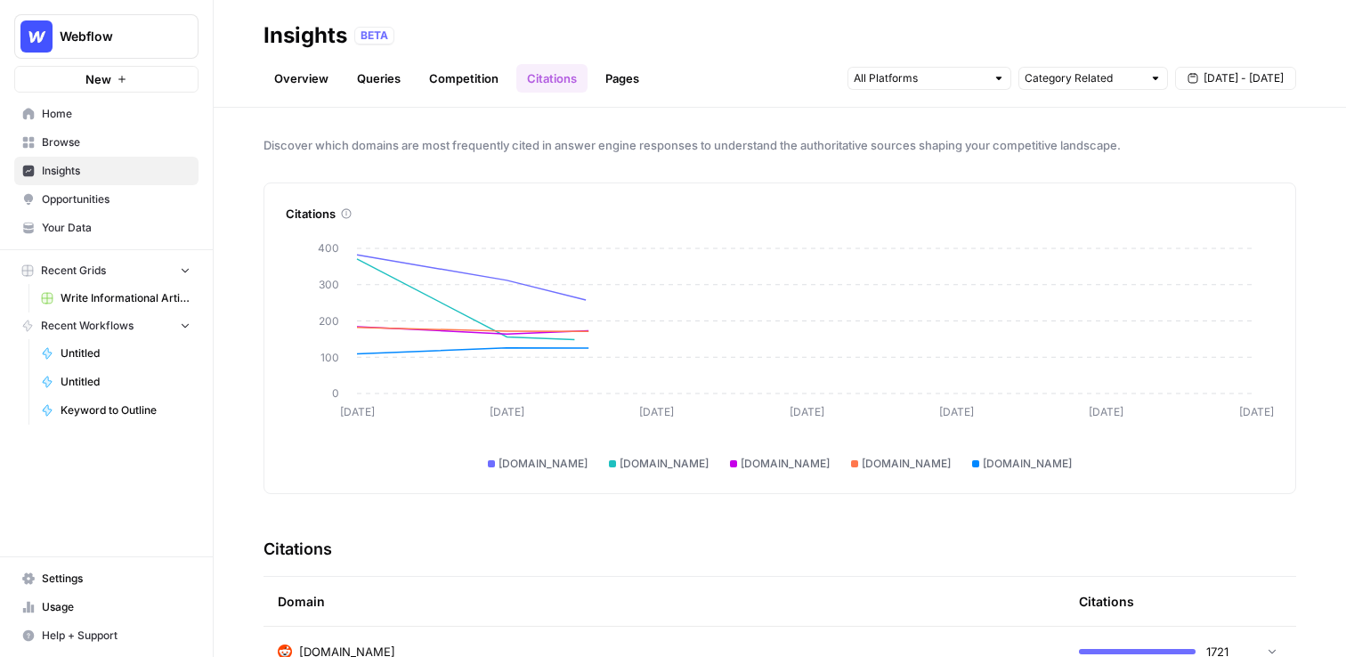
click at [452, 85] on link "Competition" at bounding box center [463, 78] width 91 height 28
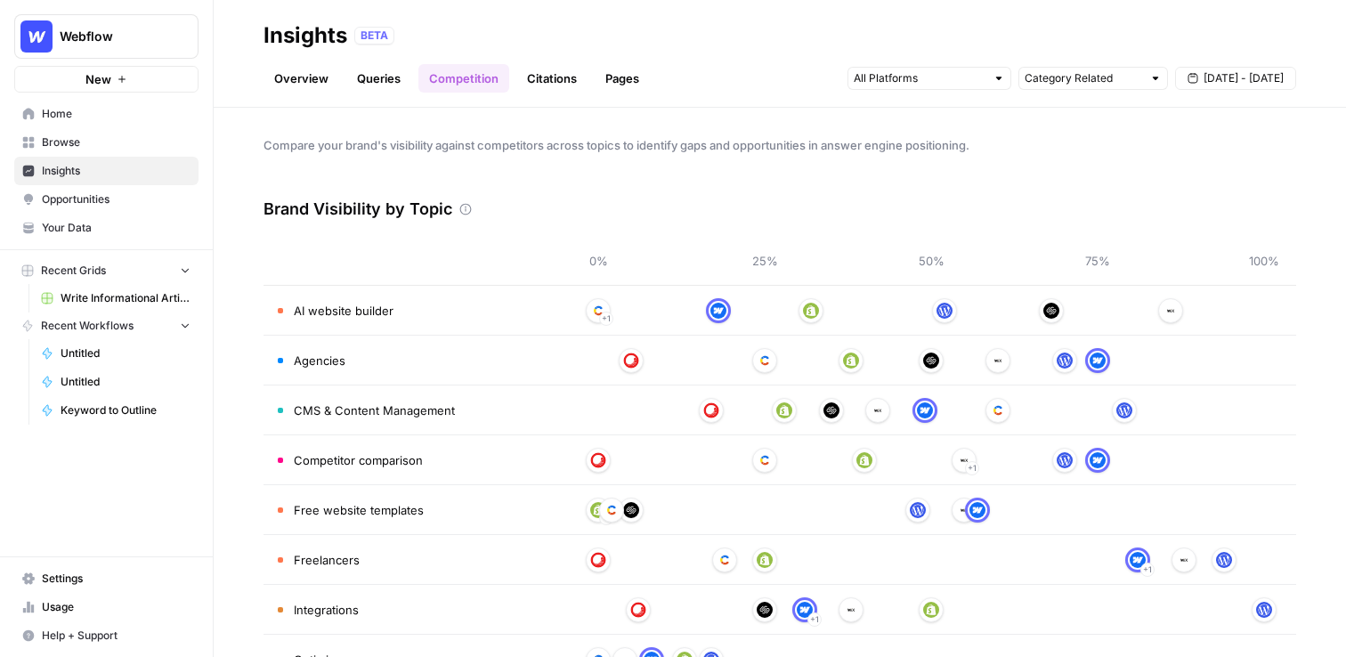
click at [367, 83] on link "Queries" at bounding box center [378, 78] width 65 height 28
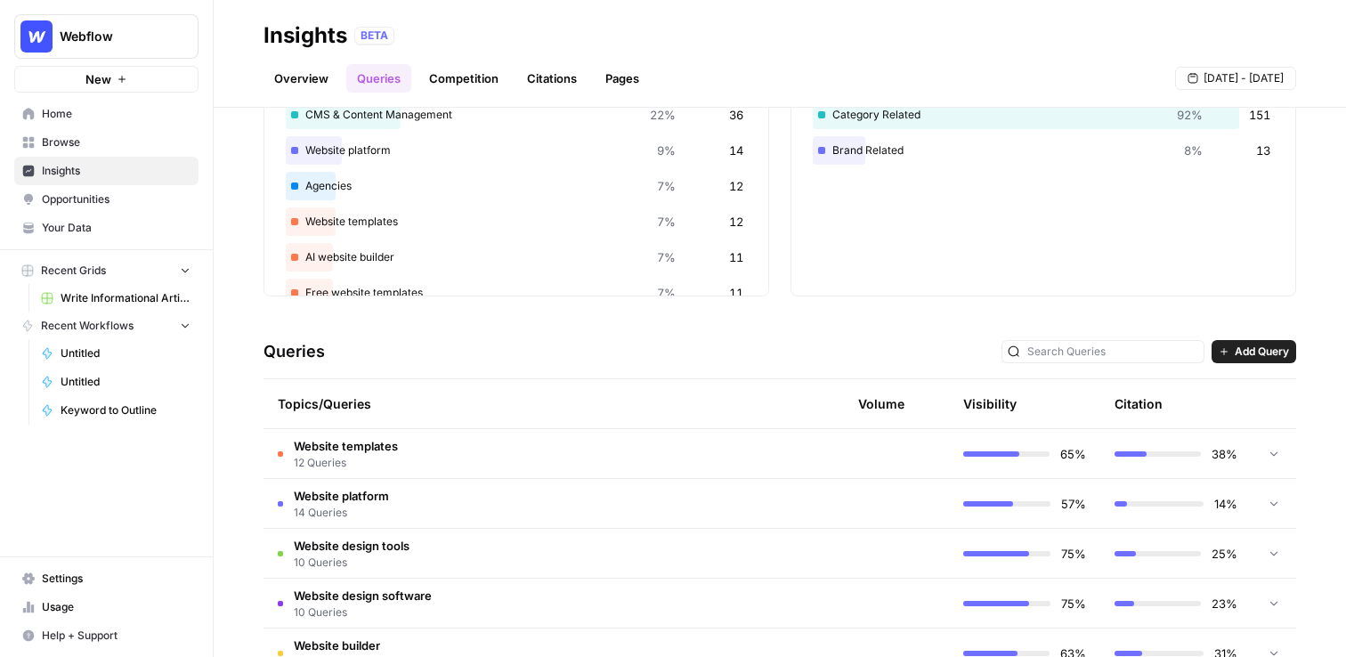
click at [574, 449] on td "Website templates 12 Queries" at bounding box center [463, 453] width 400 height 49
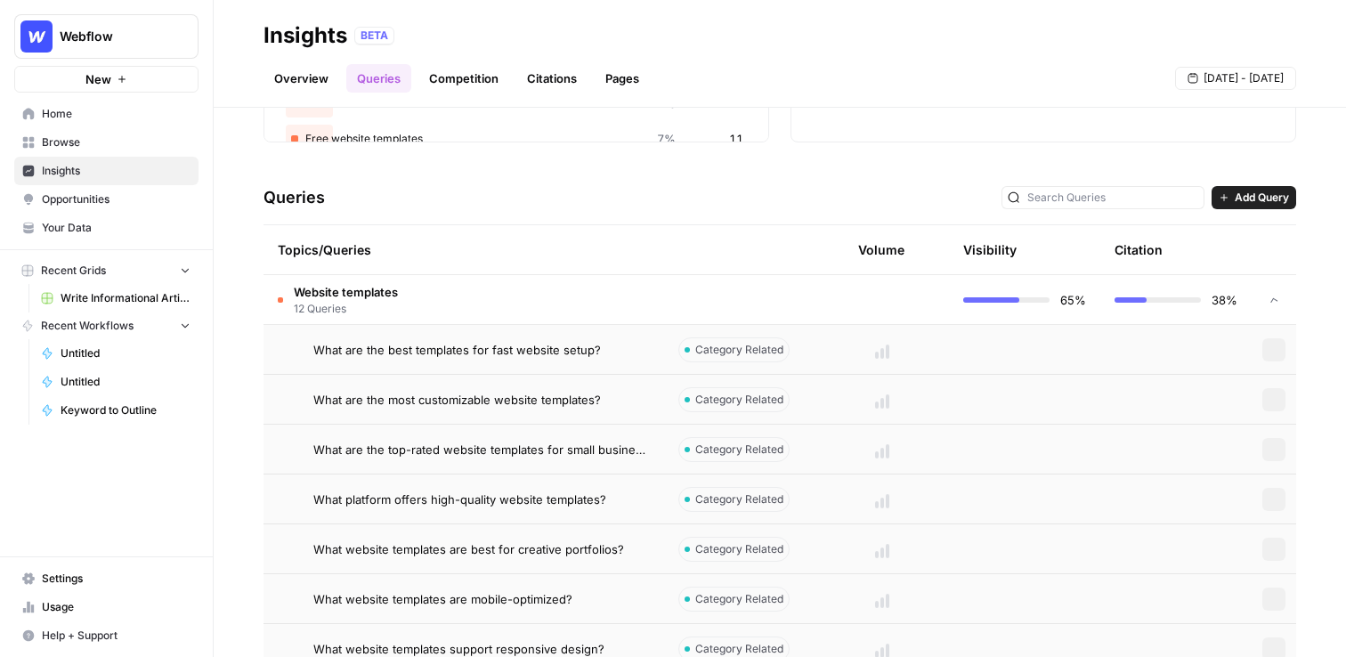
scroll to position [300, 0]
click at [645, 337] on td "What are the best templates for fast website setup?" at bounding box center [463, 347] width 400 height 49
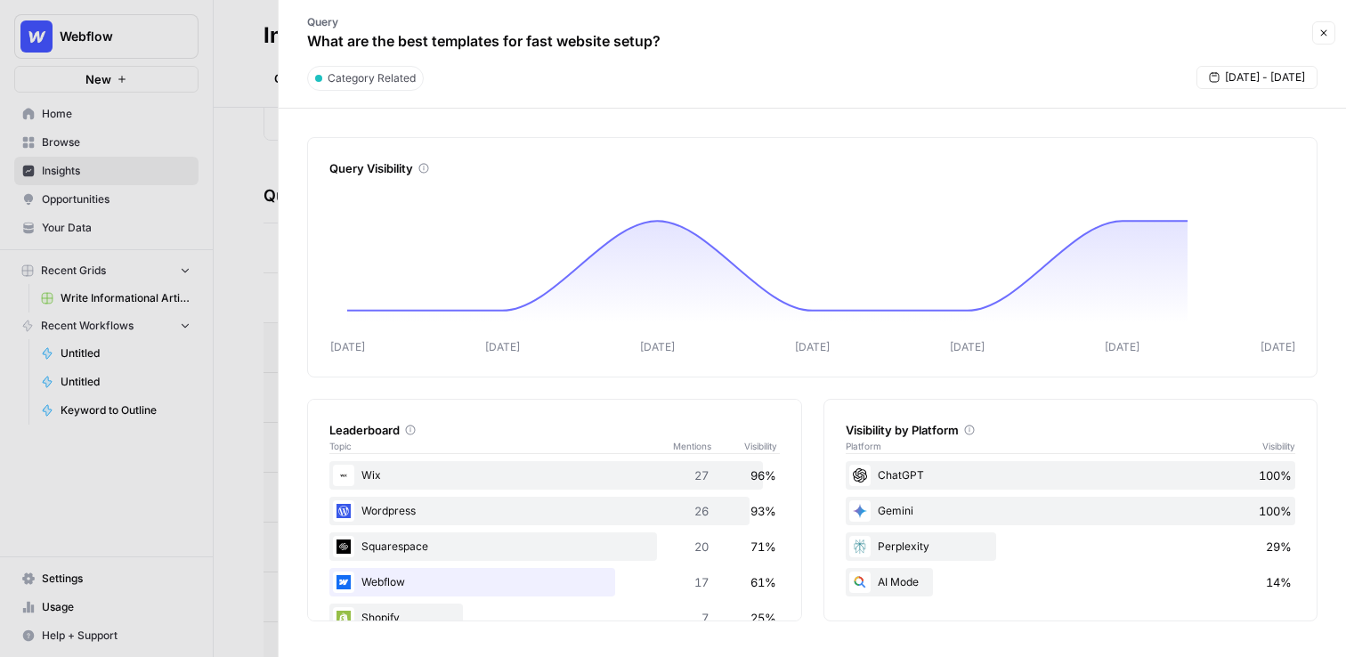
scroll to position [104, 0]
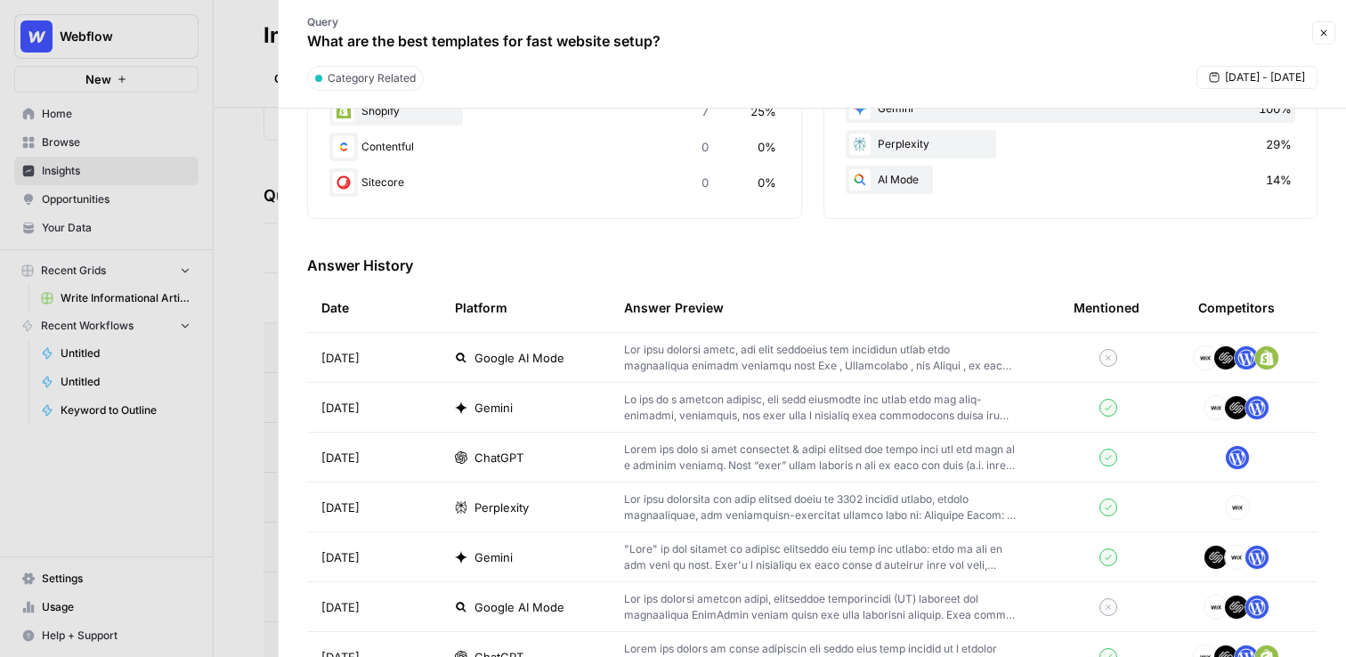
click at [638, 355] on p at bounding box center [820, 358] width 392 height 32
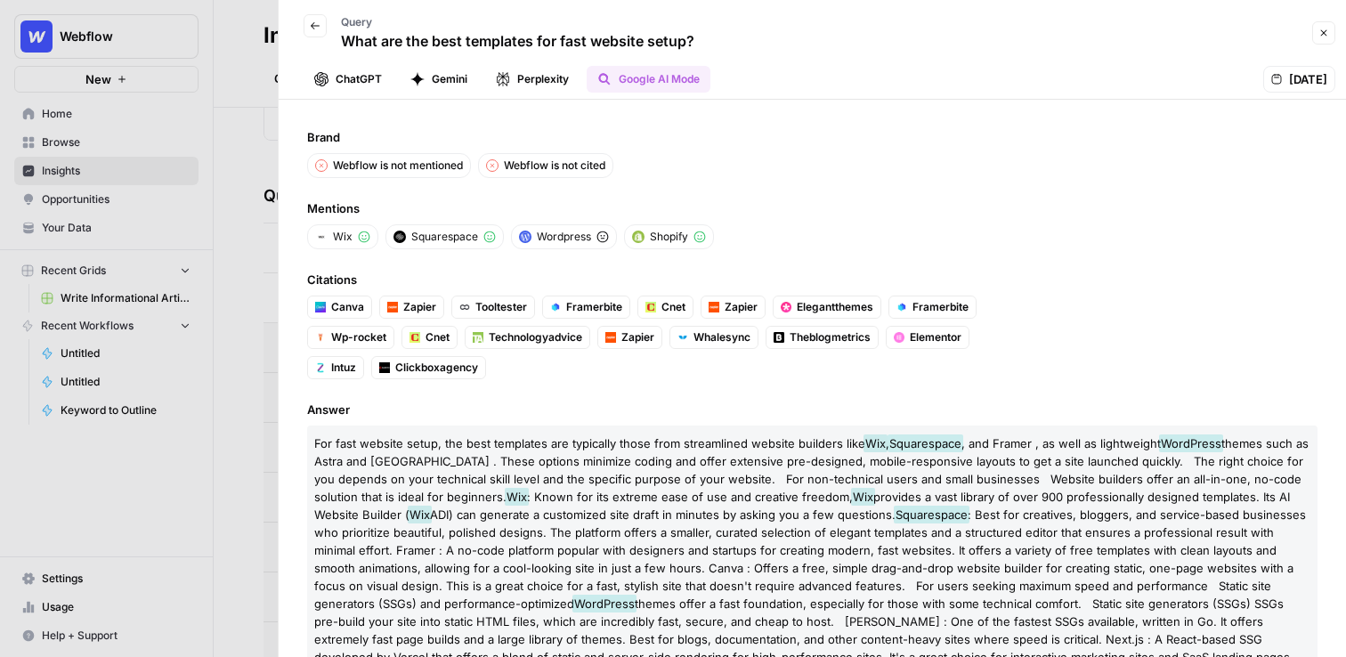
scroll to position [295, 0]
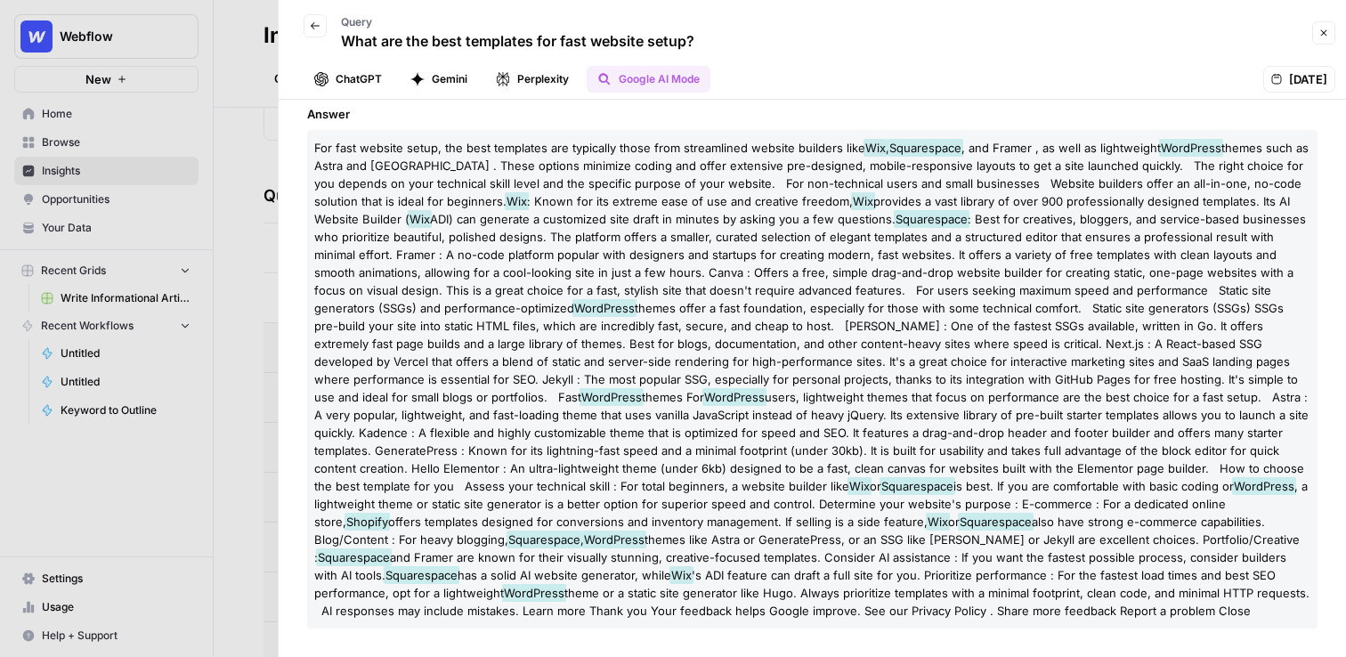
drag, startPoint x: 612, startPoint y: 611, endPoint x: 435, endPoint y: 275, distance: 380.2
click at [435, 275] on p "For fast website setup, the best templates are typically those from streamlined…" at bounding box center [812, 379] width 1010 height 498
click at [570, 339] on span "themes offer a fast foundation, especially for those with some technical comfor…" at bounding box center [805, 352] width 983 height 103
drag, startPoint x: 308, startPoint y: 143, endPoint x: 571, endPoint y: 332, distance: 324.0
click at [571, 332] on p "For fast website setup, the best templates are typically those from streamlined…" at bounding box center [812, 379] width 1010 height 498
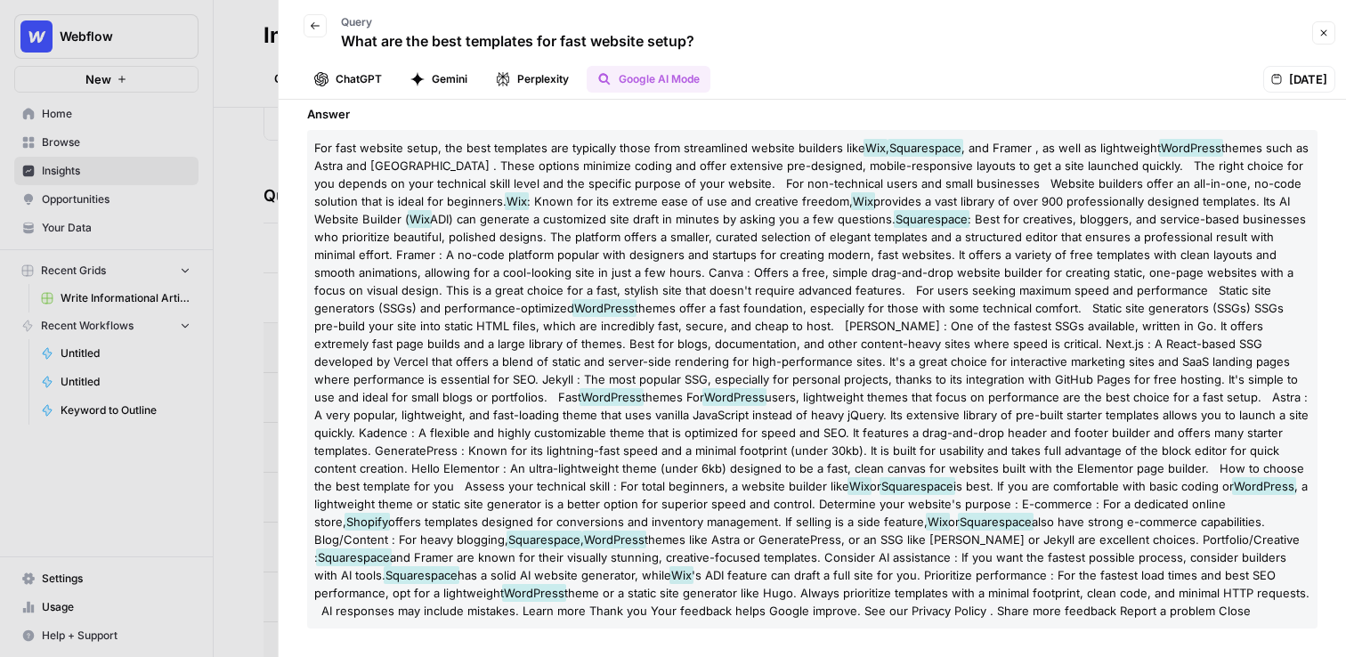
click at [582, 364] on span "themes offer a fast foundation, especially for those with some technical comfor…" at bounding box center [805, 352] width 983 height 103
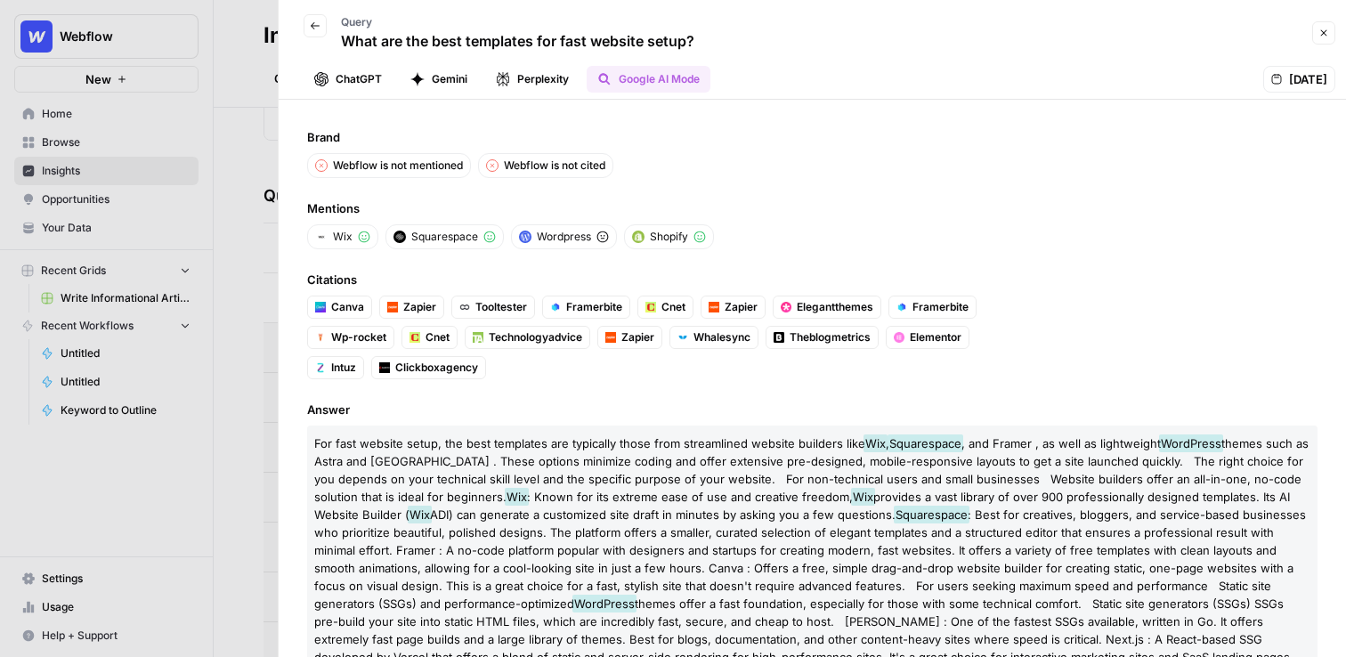
click at [341, 71] on button "ChatGPT" at bounding box center [347, 79] width 89 height 27
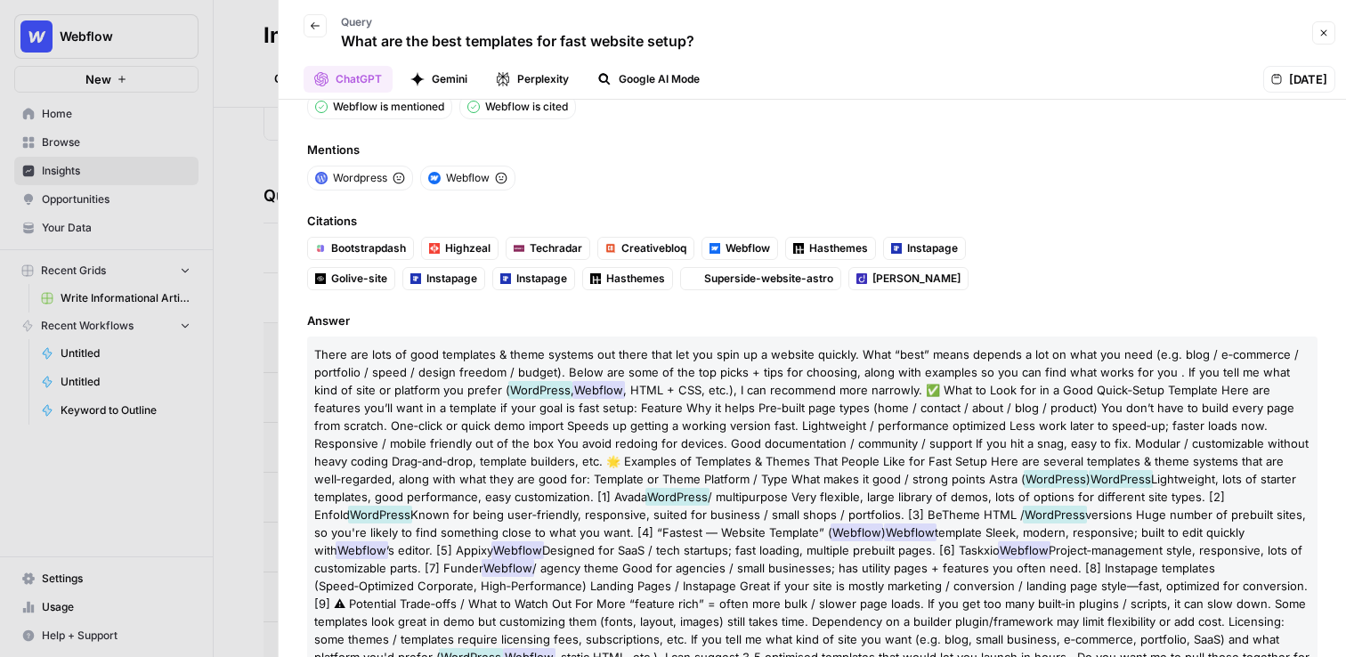
scroll to position [105, 0]
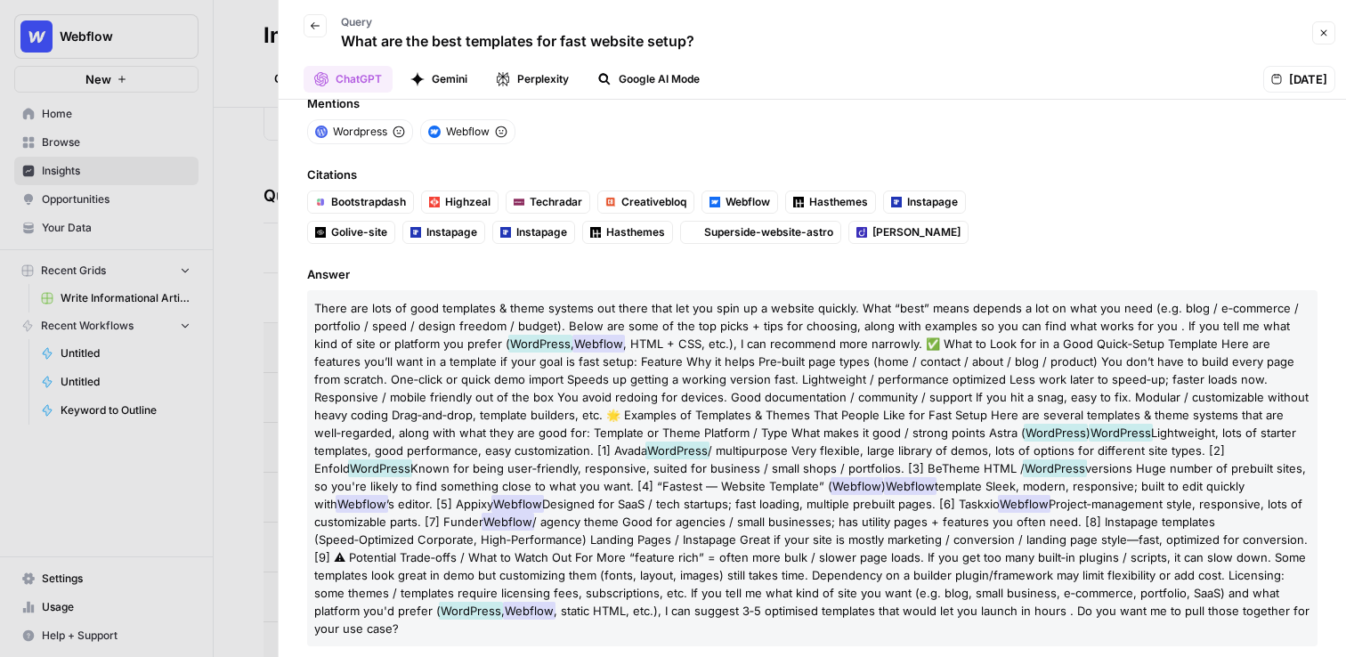
drag, startPoint x: 1152, startPoint y: 615, endPoint x: 855, endPoint y: 393, distance: 370.1
click at [855, 393] on p "There are lots of good templates & theme systems out there that let you spin up…" at bounding box center [812, 468] width 1010 height 356
click at [855, 393] on span ", HTML + CSS, etc.), I can recommend more narrowly. ✅ What to Look for in a Goo…" at bounding box center [811, 387] width 994 height 103
click at [320, 33] on button "Back" at bounding box center [314, 25] width 23 height 23
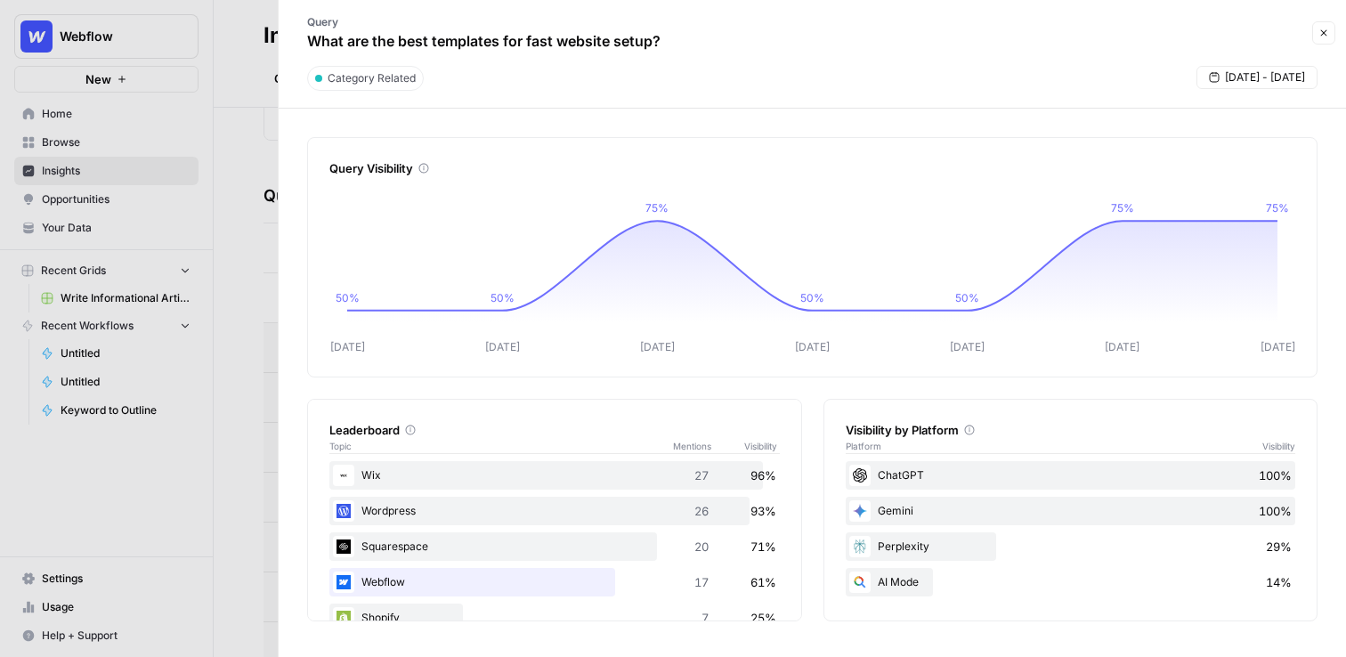
click at [969, 430] on icon at bounding box center [969, 430] width 11 height 11
click at [815, 438] on div "Leaderboard Topic Mentions Visibility Wix 27 96% Wordpress 26 93% Squarespace 2…" at bounding box center [812, 510] width 1010 height 222
